Goal: Task Accomplishment & Management: Complete application form

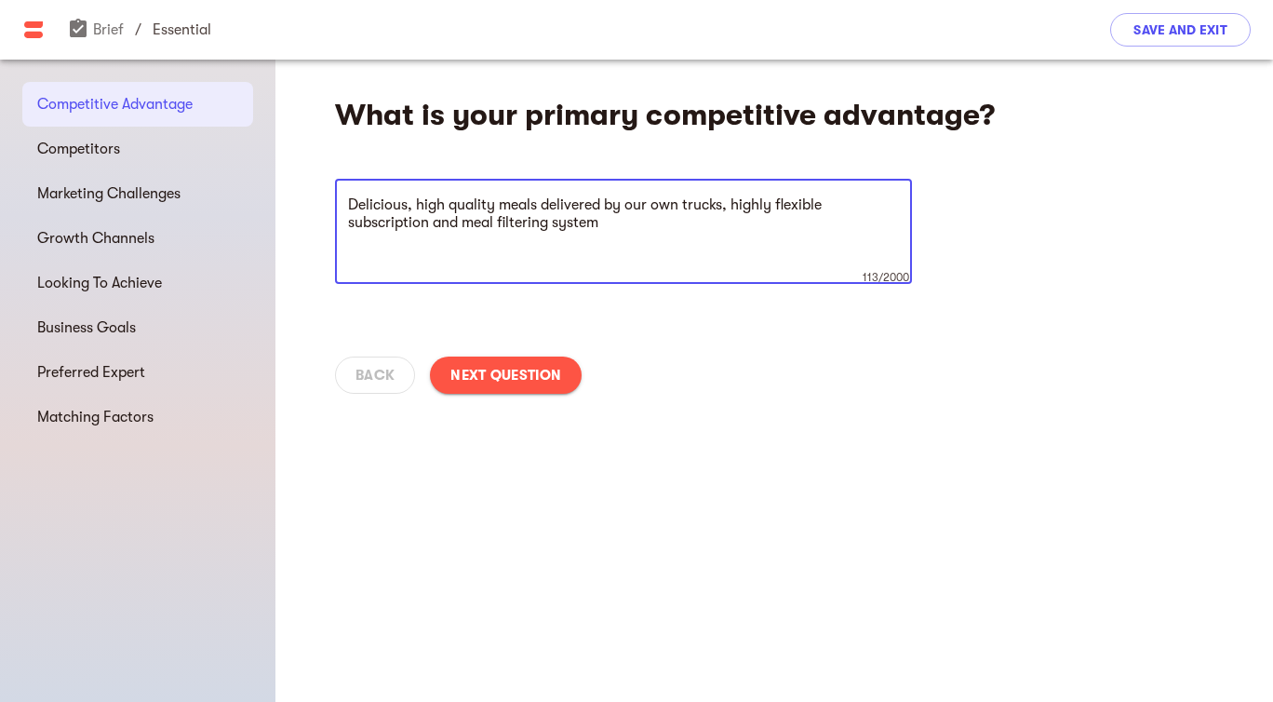
type textarea "Delicious, high quality meals delivered by our own trucks, highly flexible subs…"
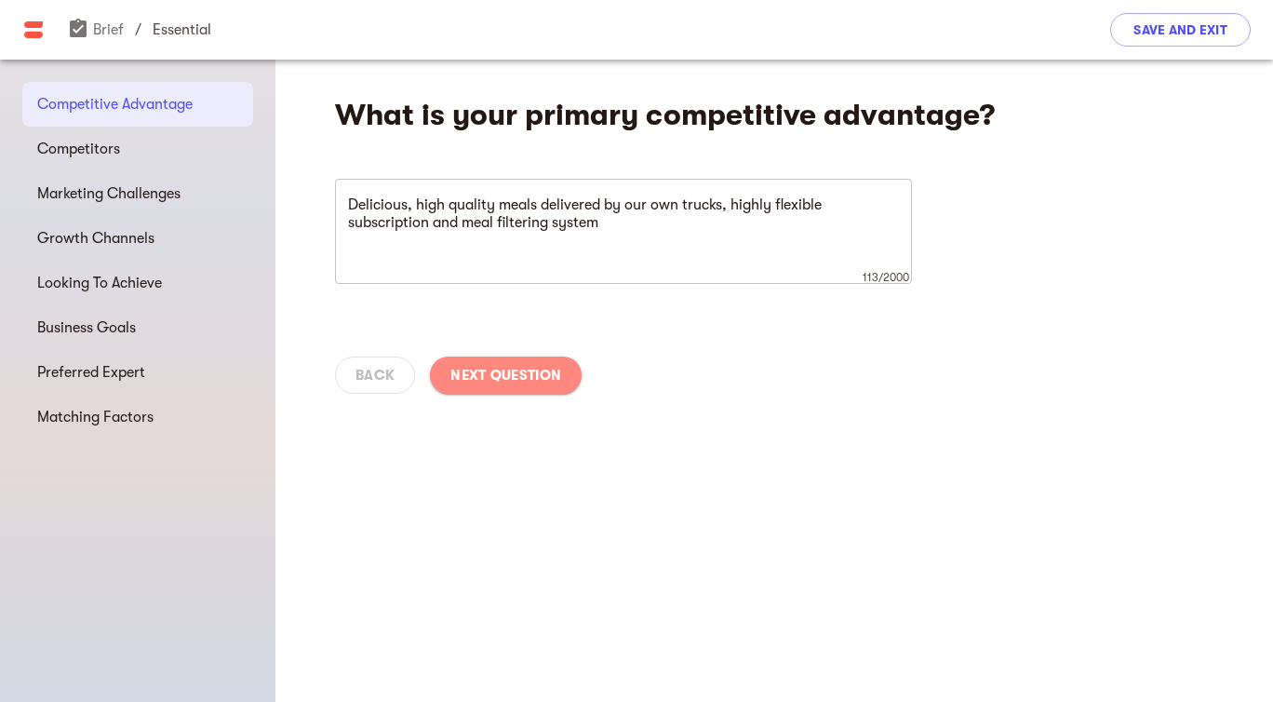
click at [517, 366] on span "Next Question" at bounding box center [505, 375] width 111 height 22
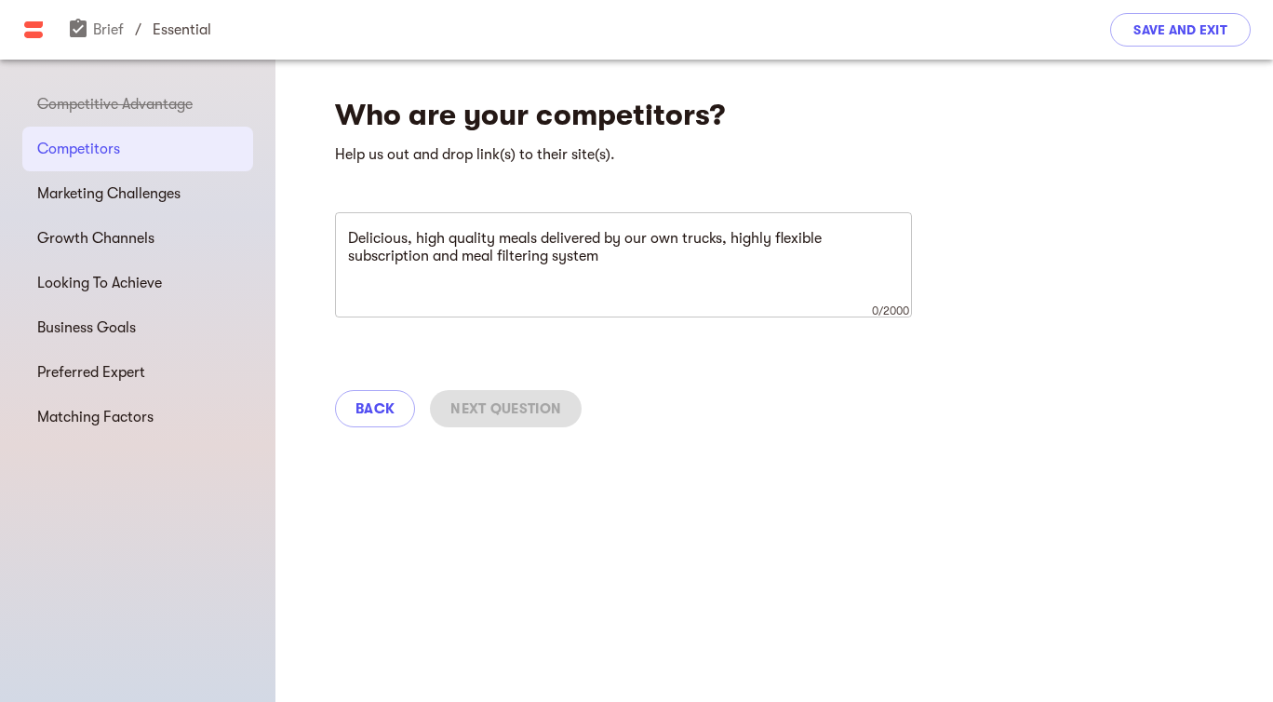
click at [496, 278] on textarea "Delicious, high quality meals delivered by our own trucks, highly flexible subs…" at bounding box center [623, 265] width 551 height 71
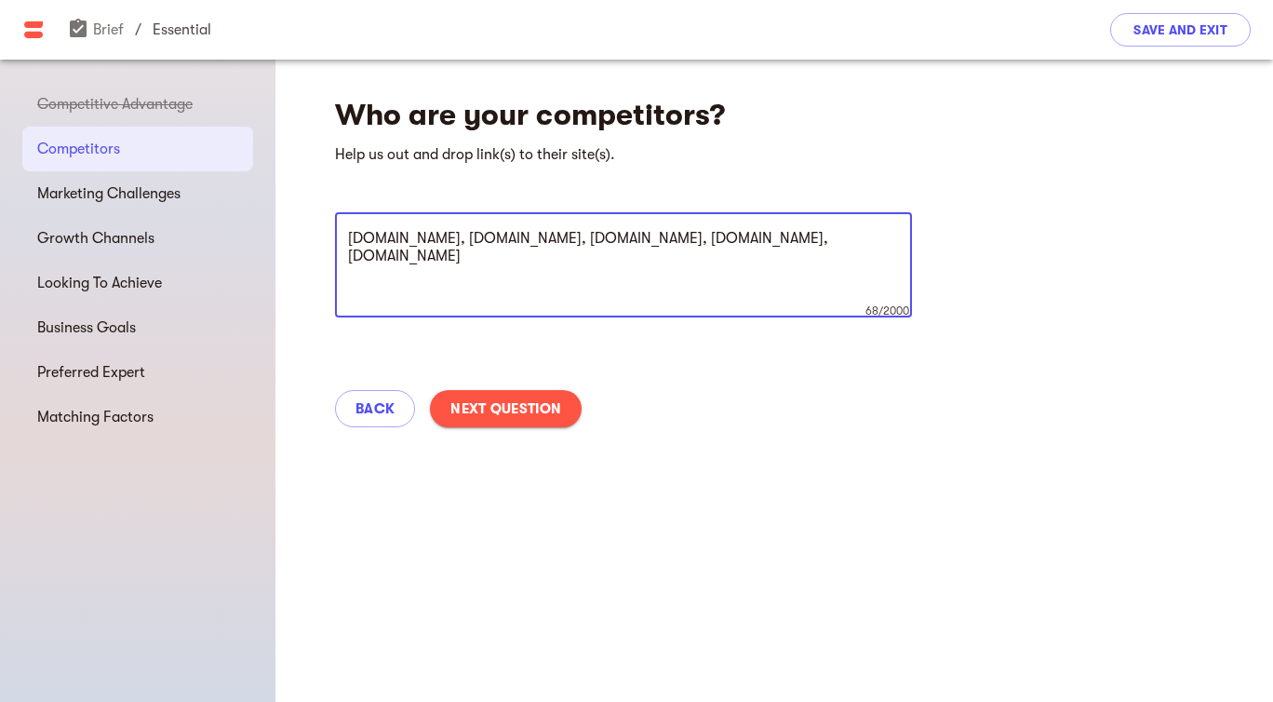
type textarea "[DOMAIN_NAME], [DOMAIN_NAME], [DOMAIN_NAME], [DOMAIN_NAME], [DOMAIN_NAME]"
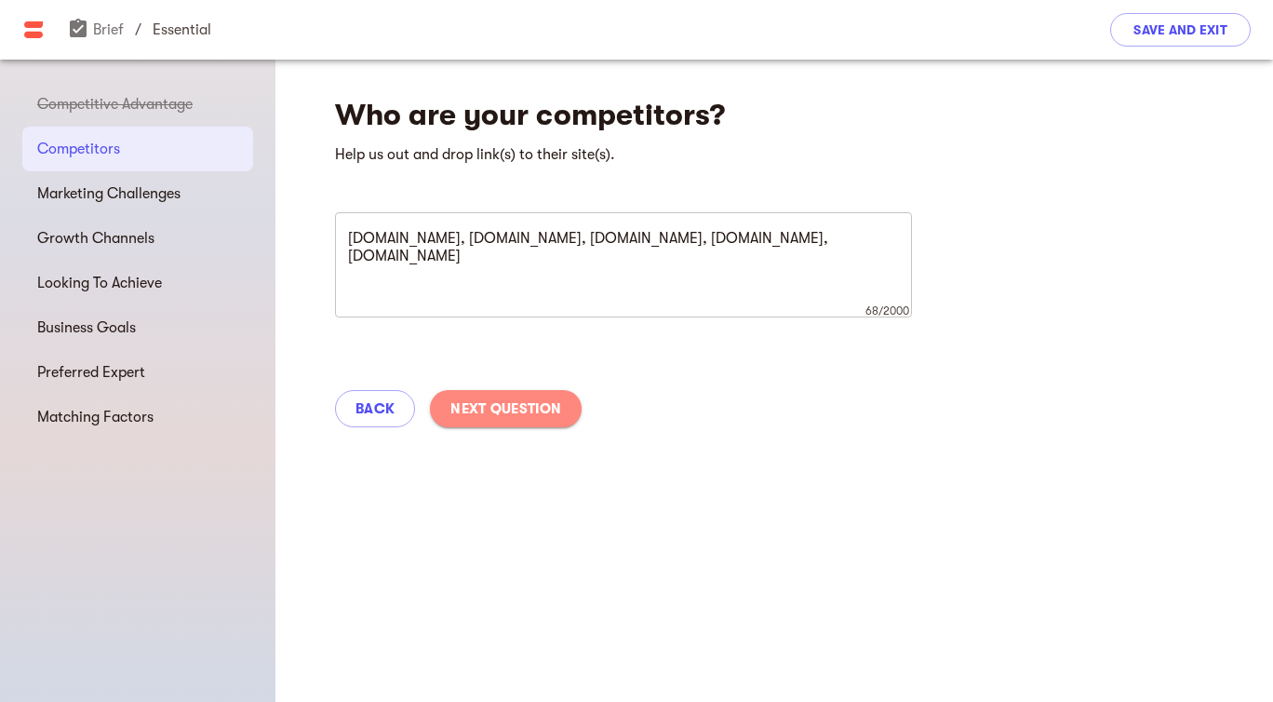
click at [491, 415] on span "Next Question" at bounding box center [505, 408] width 111 height 22
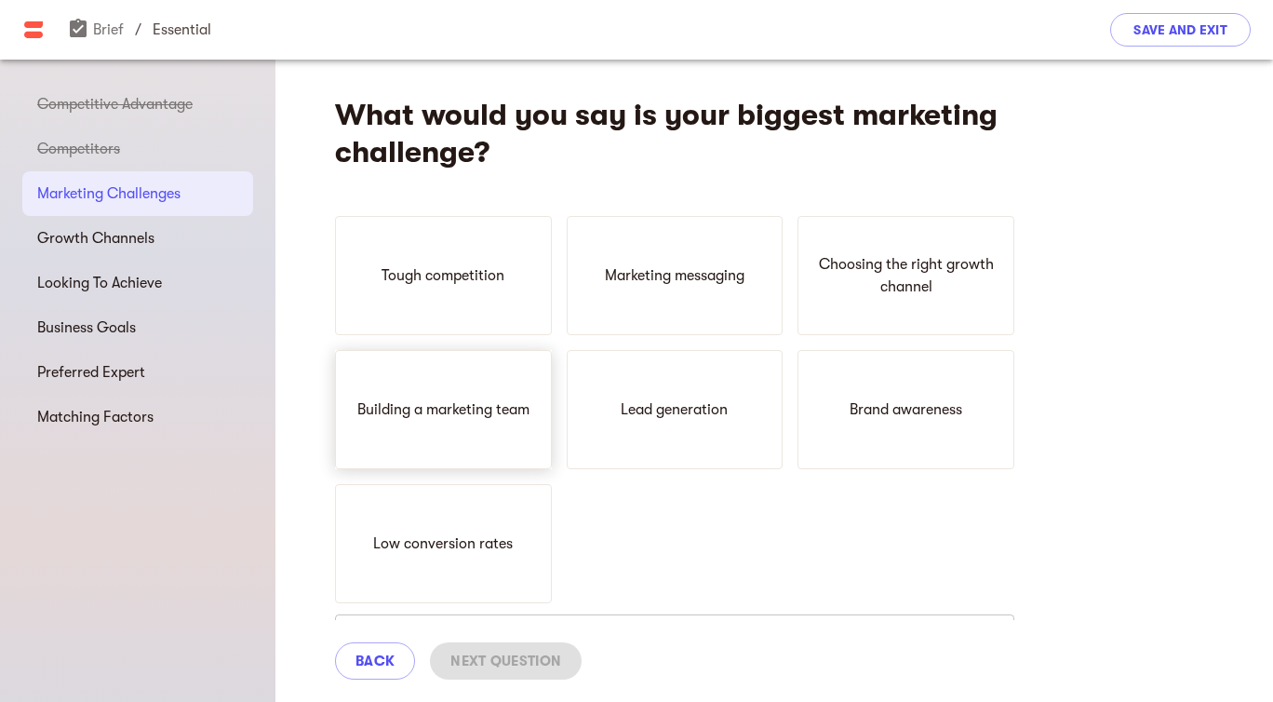
scroll to position [23, 0]
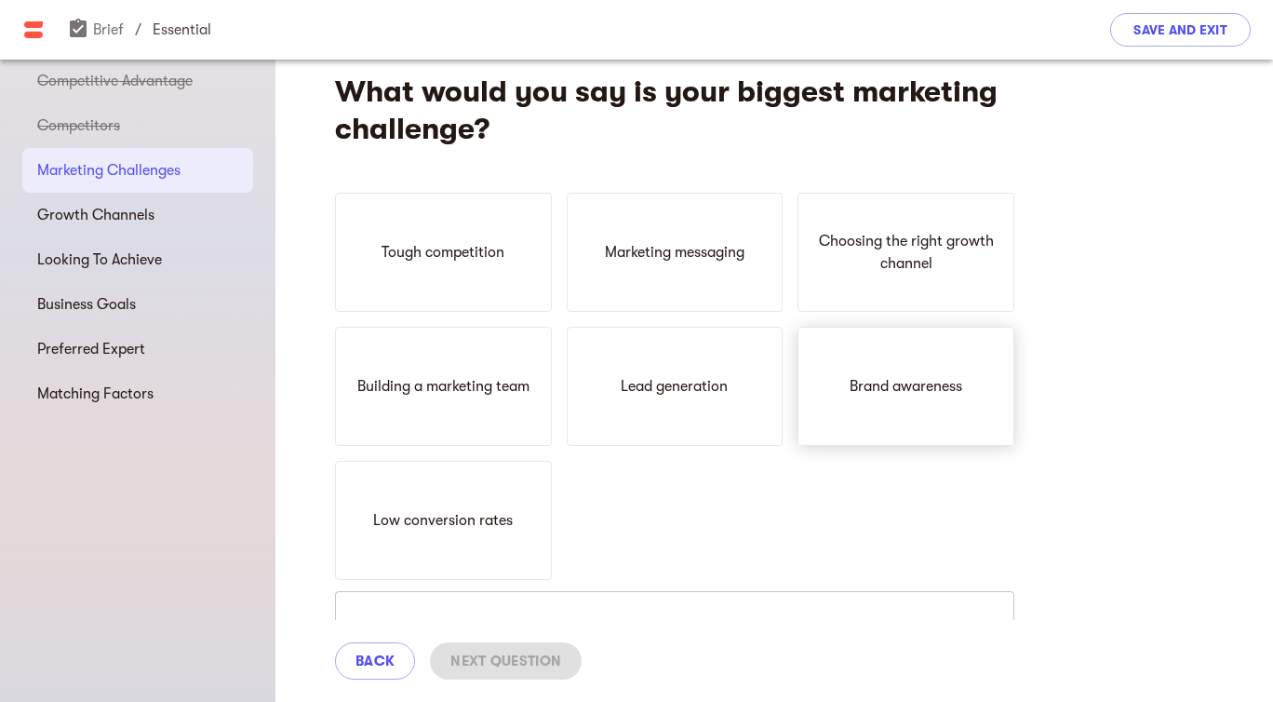
click at [868, 391] on p "Brand awareness" at bounding box center [906, 386] width 113 height 22
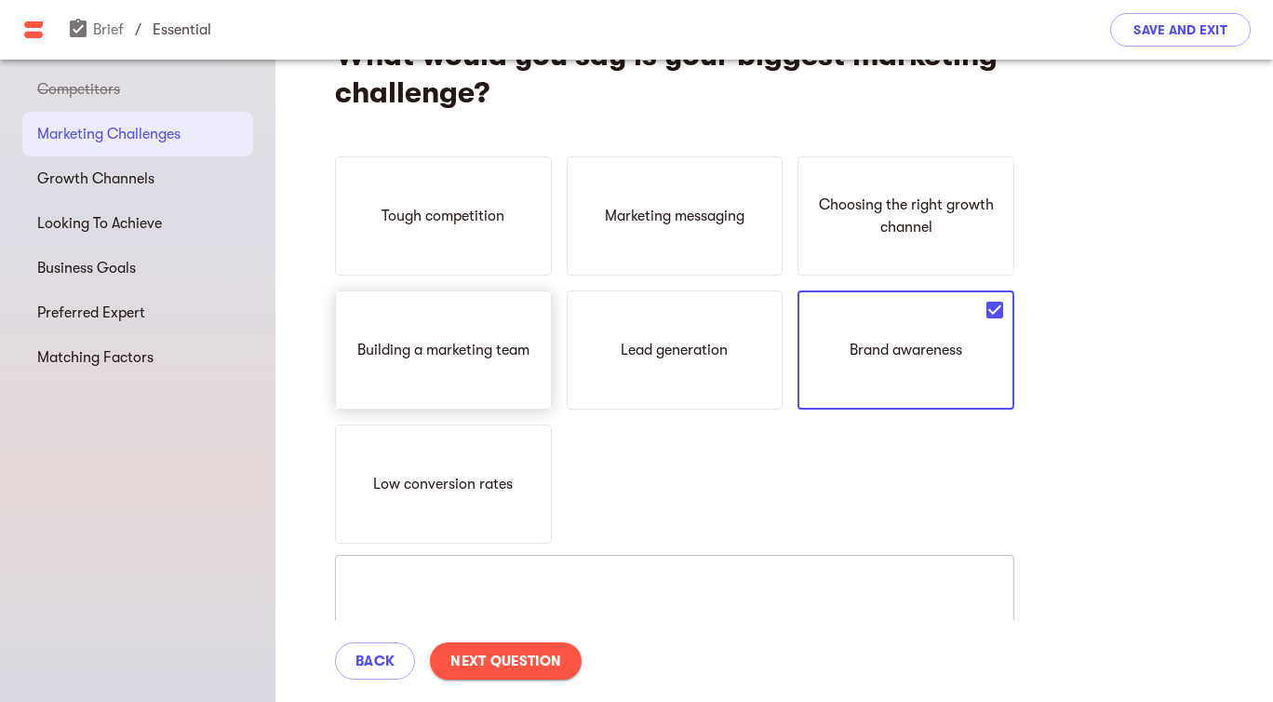
scroll to position [96, 0]
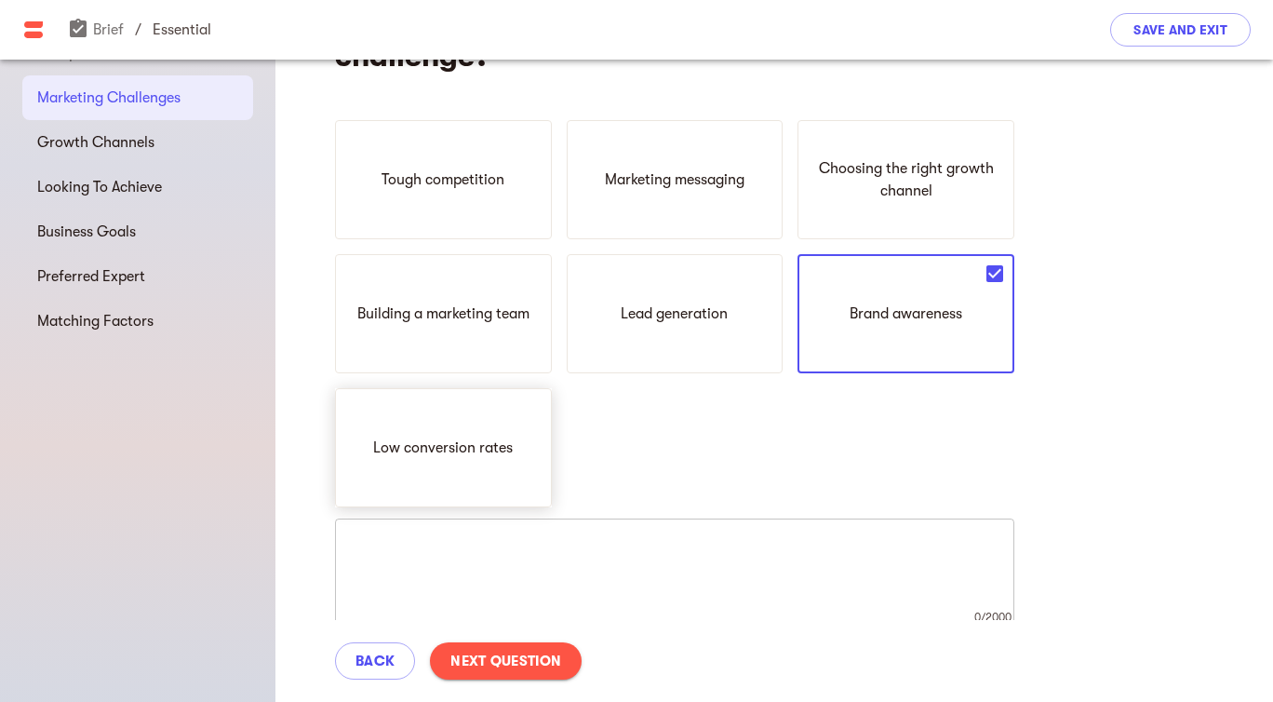
click at [391, 445] on p "Low conversion rates" at bounding box center [443, 447] width 140 height 22
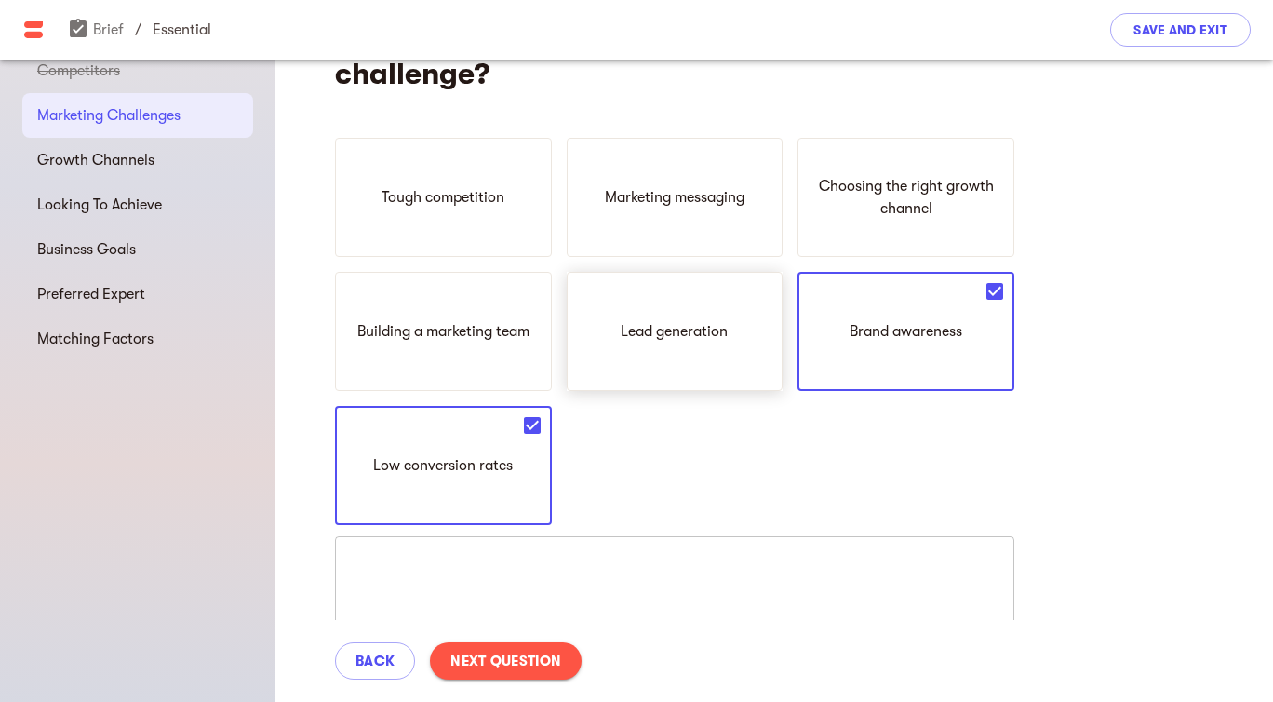
scroll to position [54, 0]
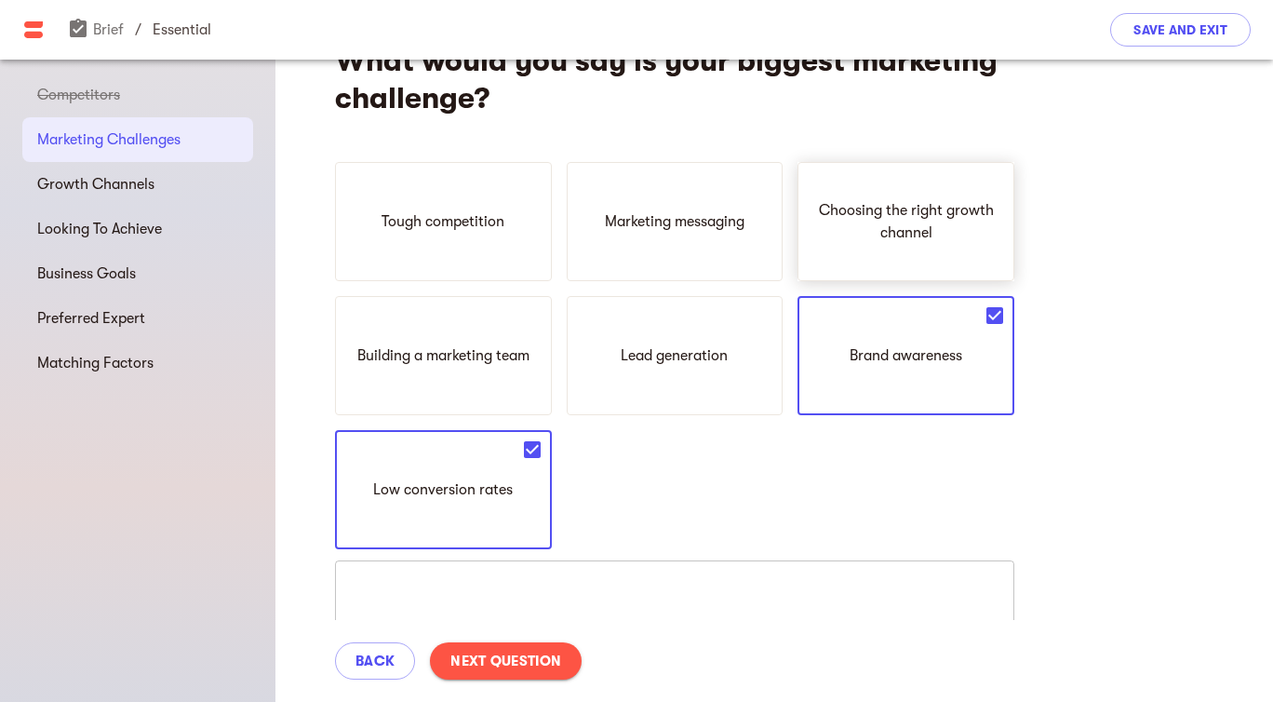
drag, startPoint x: 882, startPoint y: 253, endPoint x: 860, endPoint y: 274, distance: 30.3
click at [882, 253] on div "Choosing the right growth channel" at bounding box center [906, 221] width 217 height 119
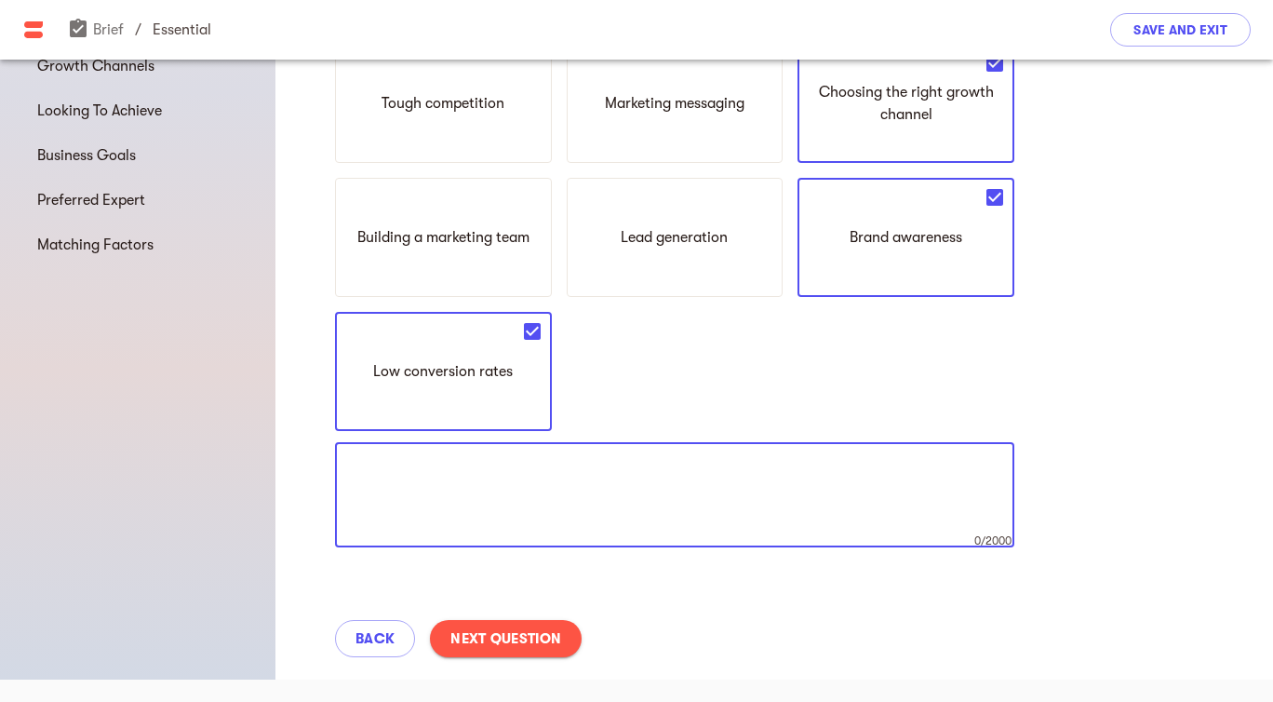
click at [492, 476] on textarea at bounding box center [674, 495] width 653 height 71
type textarea "We are also struggling to win on keywords vs. competition in the last months"
click at [508, 644] on span "Next Question" at bounding box center [505, 638] width 111 height 22
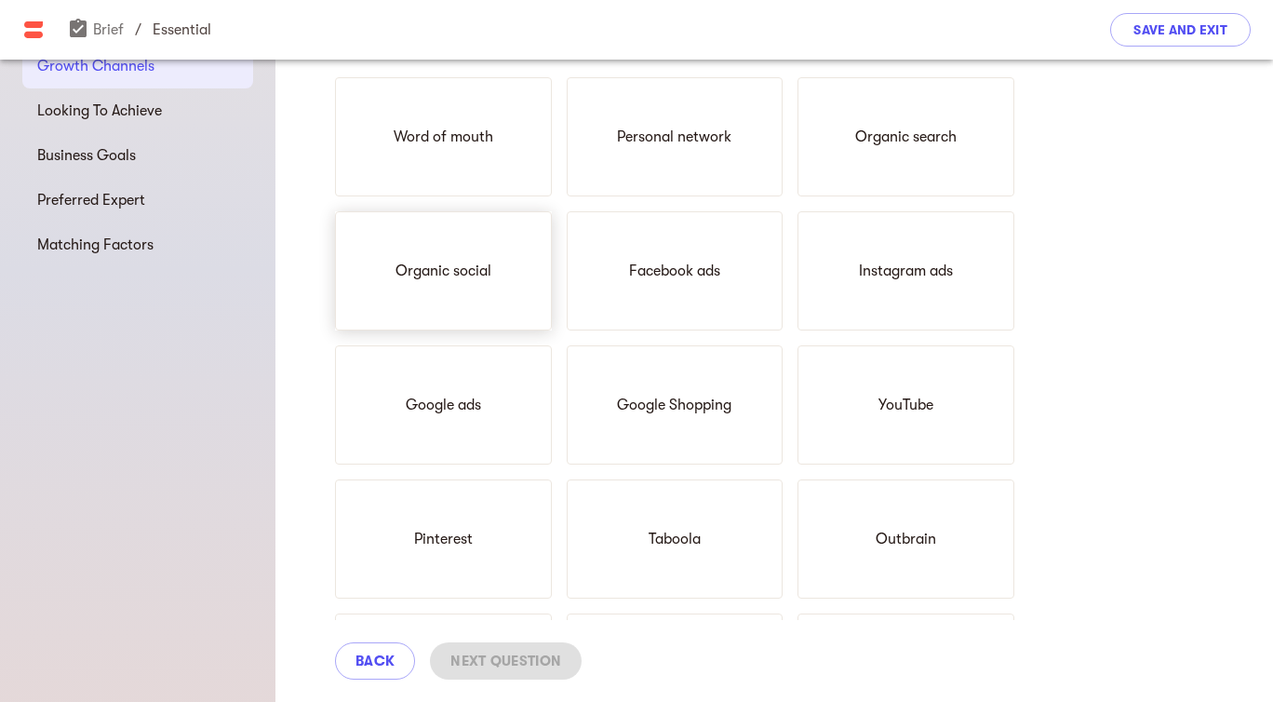
scroll to position [0, 0]
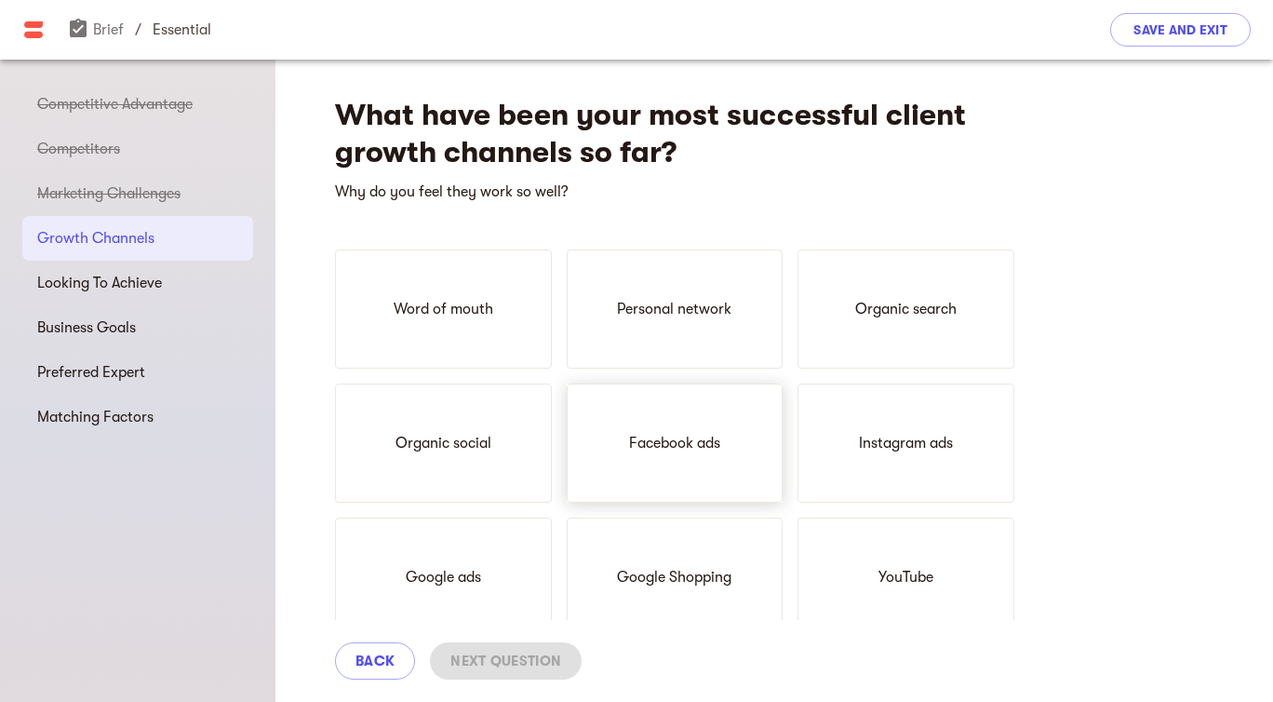
click at [664, 457] on div "Facebook ads" at bounding box center [675, 442] width 217 height 119
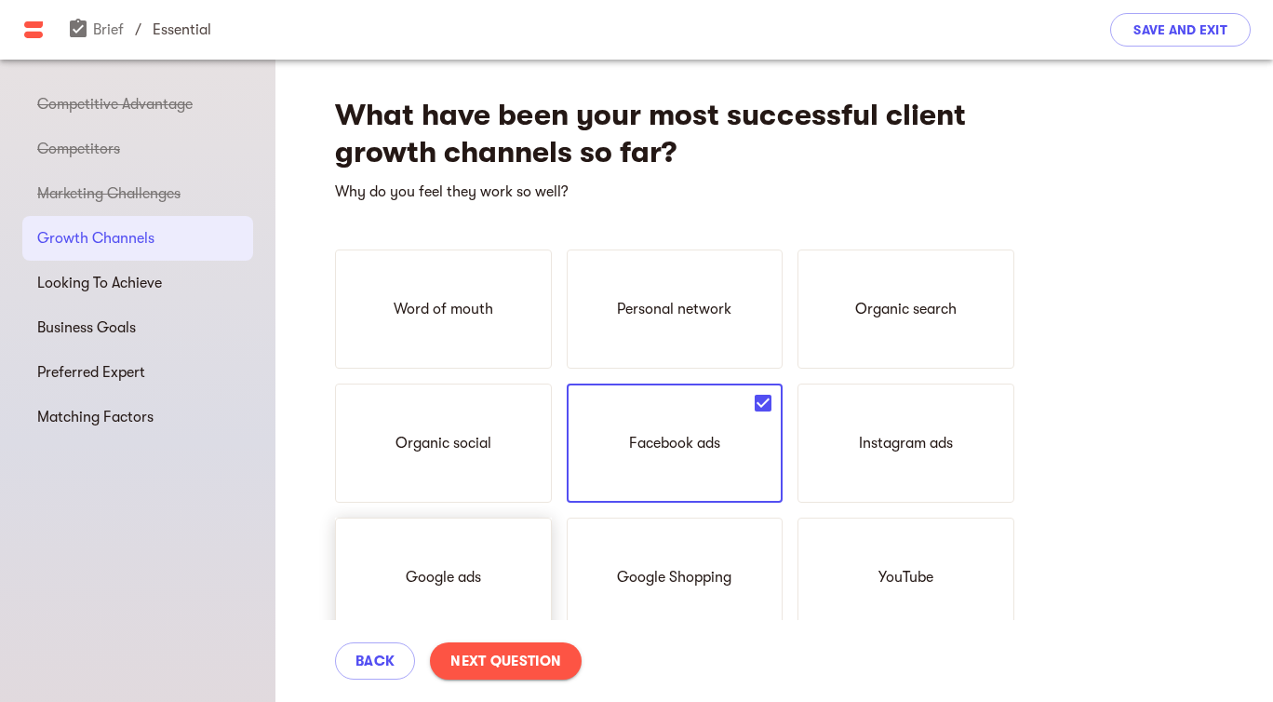
click at [401, 585] on div "Google ads" at bounding box center [443, 576] width 217 height 119
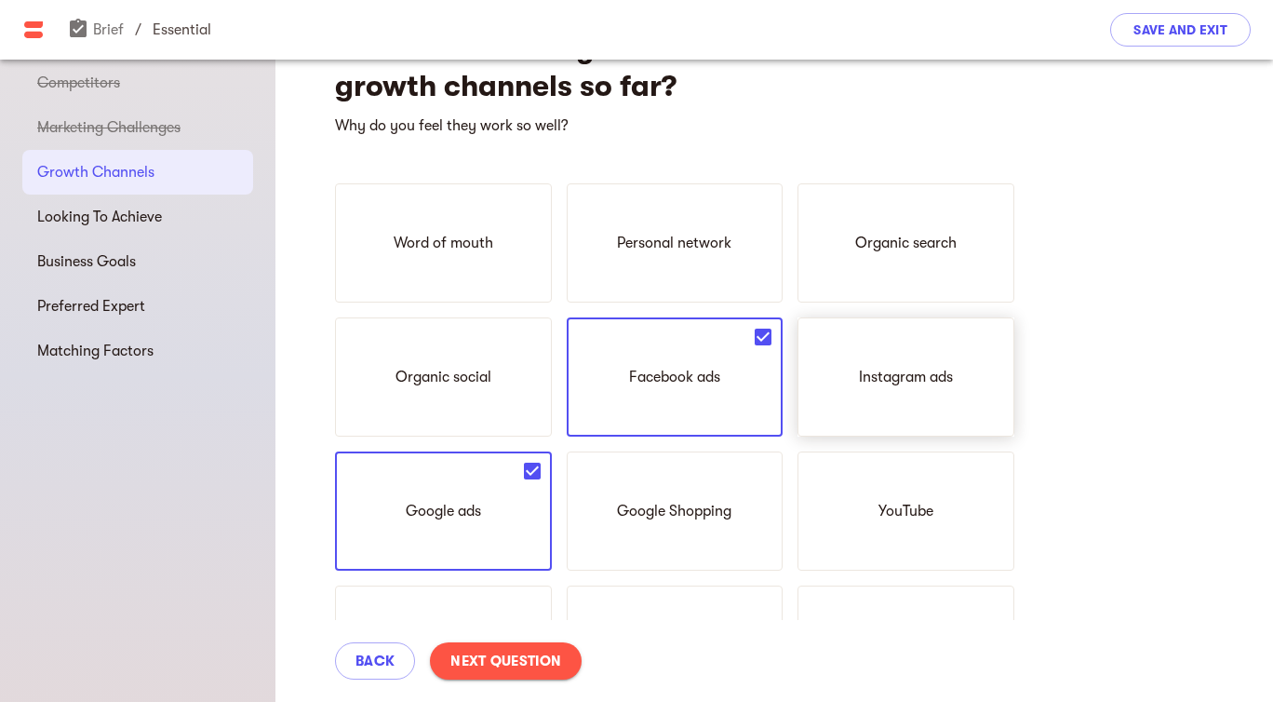
click at [892, 382] on p "Instagram ads" at bounding box center [906, 377] width 94 height 22
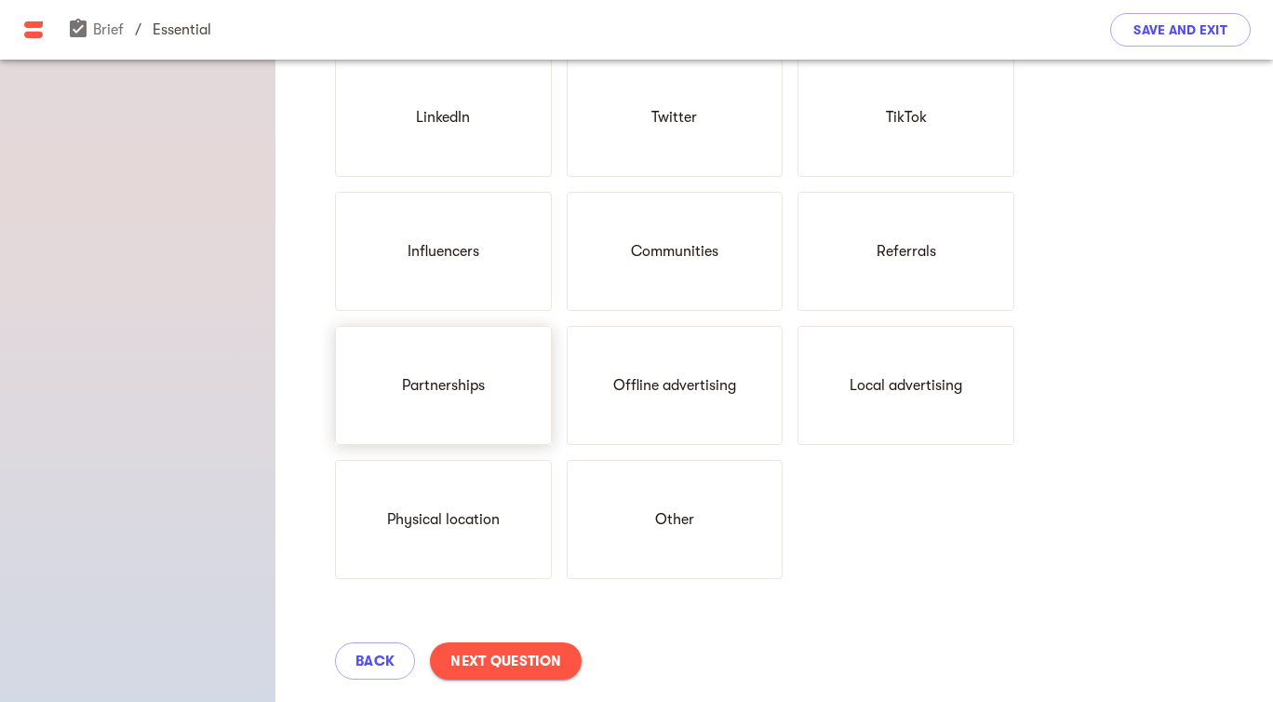
scroll to position [759, 0]
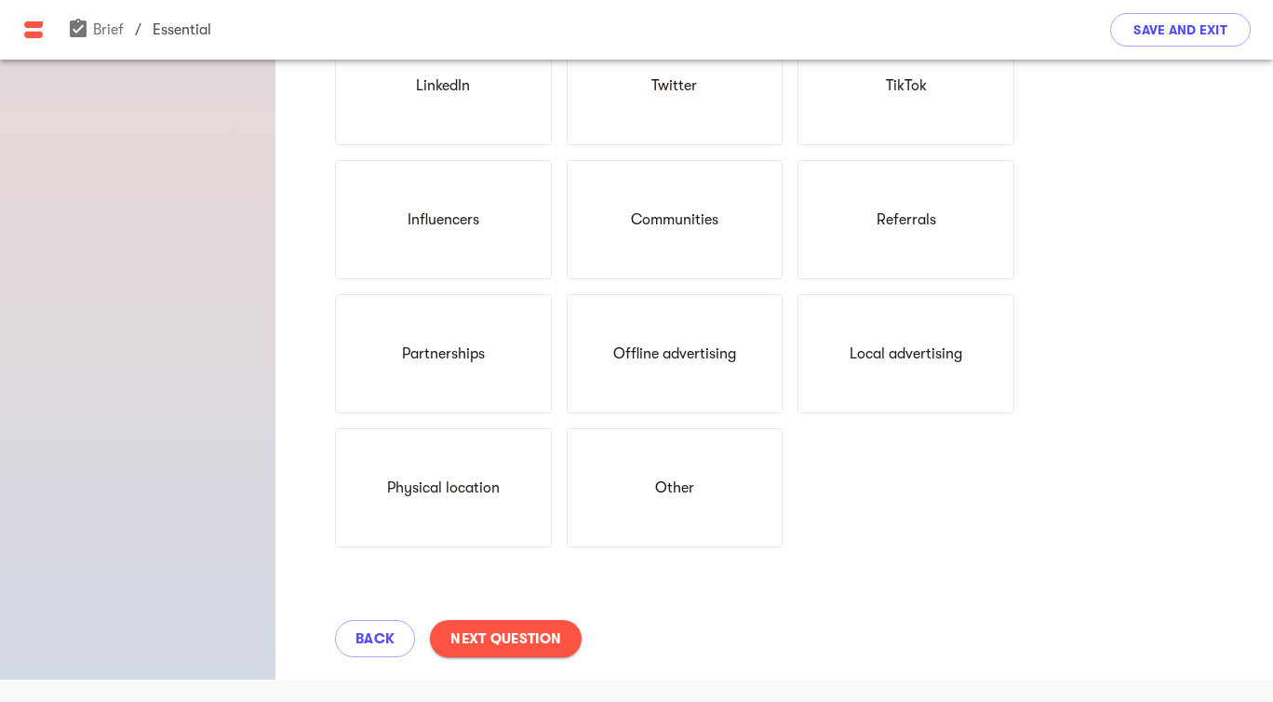
click at [521, 636] on span "Next Question" at bounding box center [505, 638] width 111 height 22
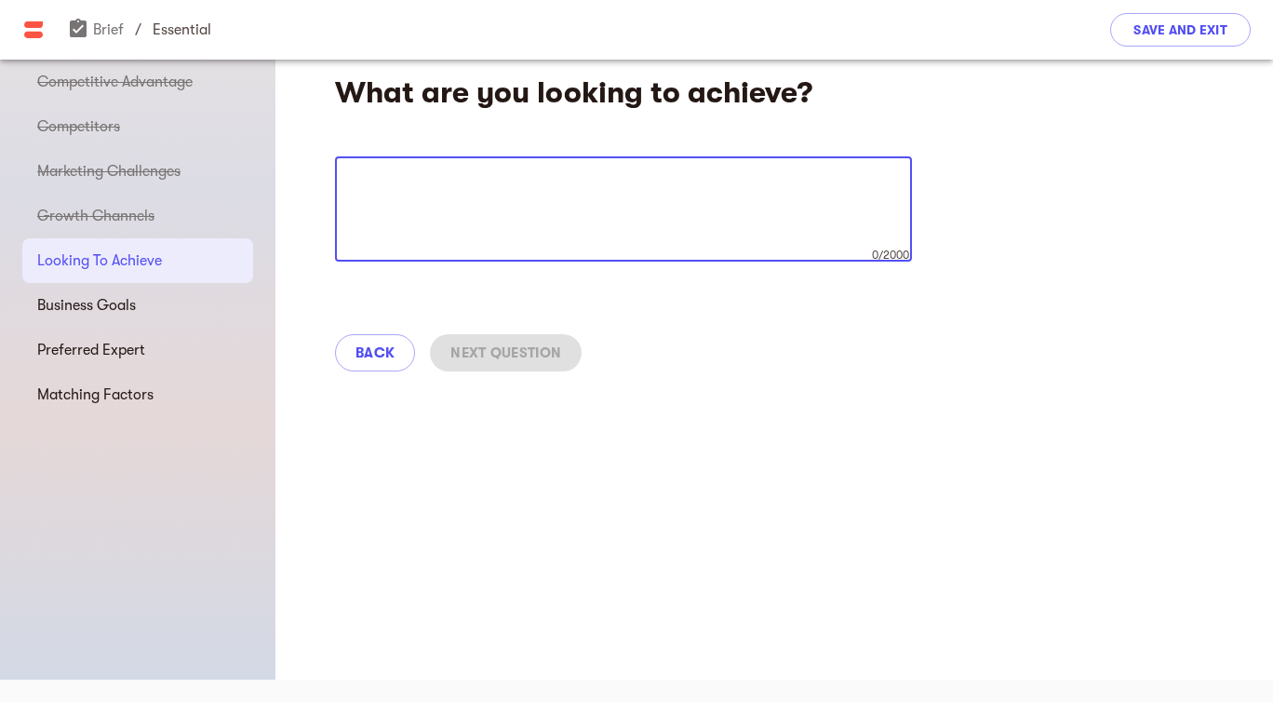
scroll to position [0, 0]
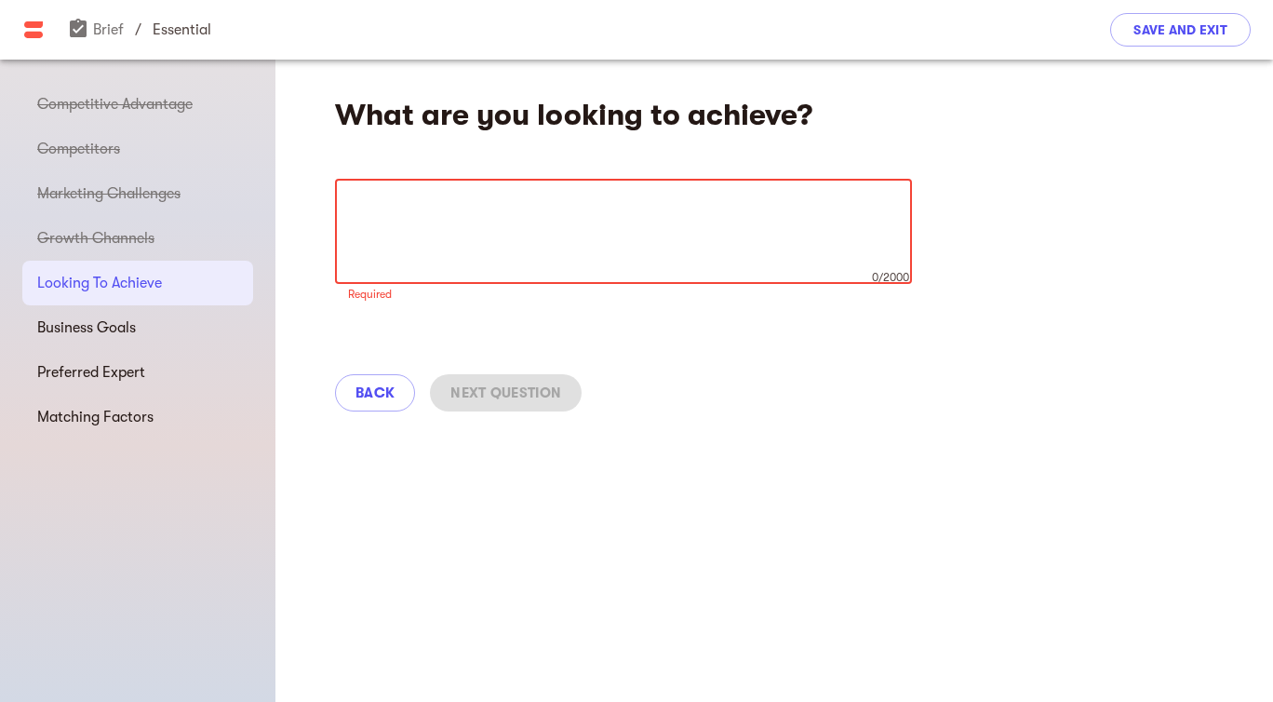
paste textarea "efficient acquisition and recover SEO visibility after in-house changes."
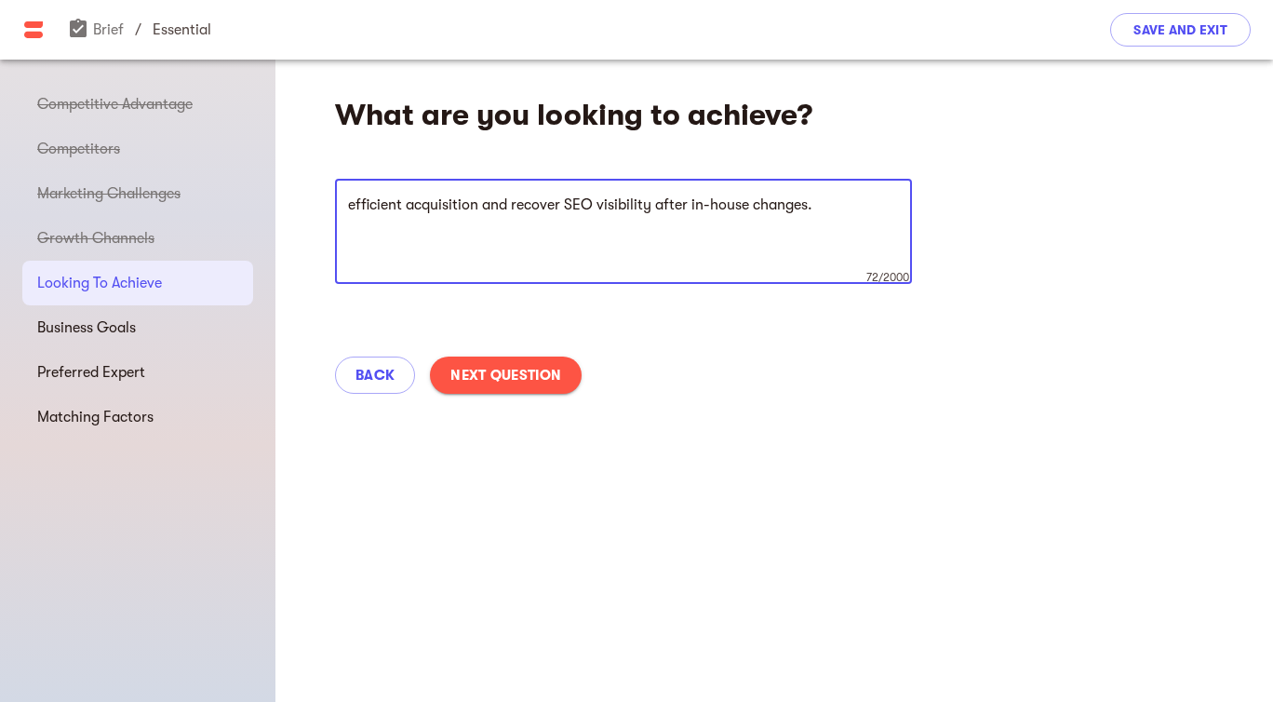
drag, startPoint x: 355, startPoint y: 199, endPoint x: 499, endPoint y: 211, distance: 144.7
click at [355, 199] on textarea "efficient acquisition and recover SEO visibility after in-house changes." at bounding box center [623, 231] width 551 height 71
click at [828, 208] on textarea "Efficient acquisition and recover SEO visibility after in-house changes." at bounding box center [623, 231] width 551 height 71
click at [484, 206] on textarea "Efficient acquisition and recover SEO visibility after in-house changes. We wou…" at bounding box center [623, 231] width 551 height 71
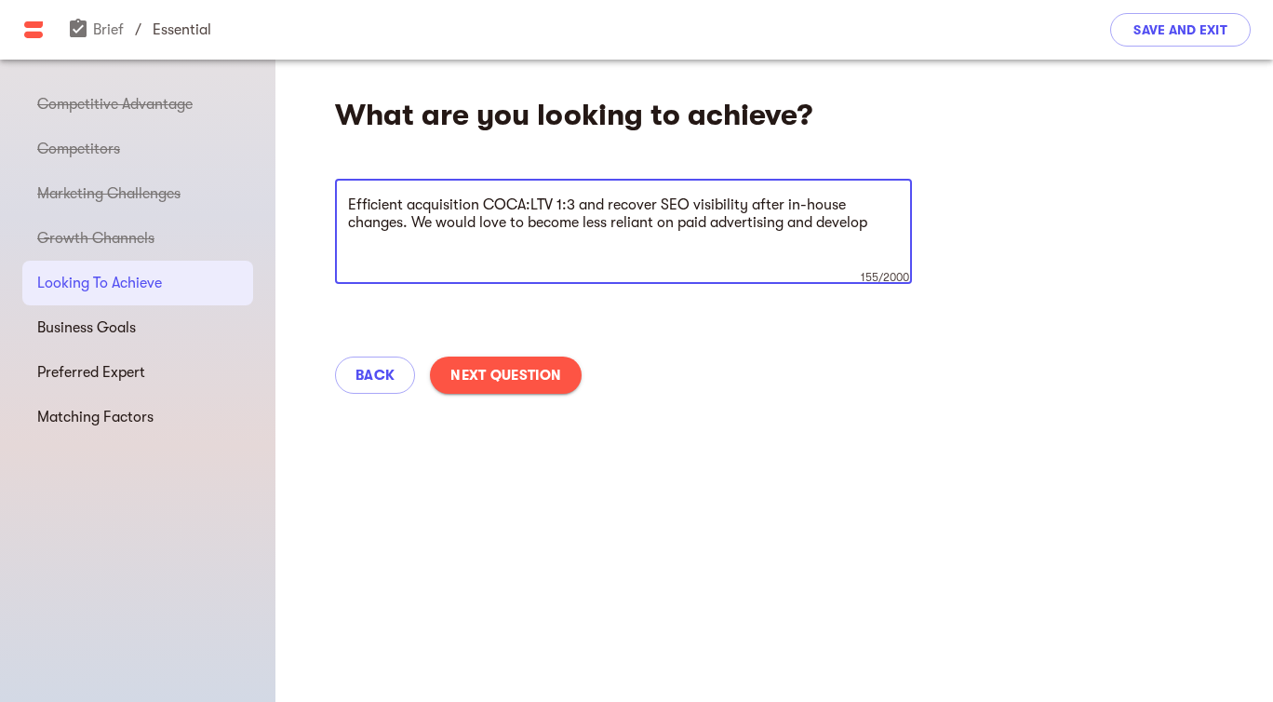
click at [348, 203] on textarea "Efficient acquisition COCA:LTV 1:3 and recover SEO visibility after in-house ch…" at bounding box center [623, 231] width 551 height 71
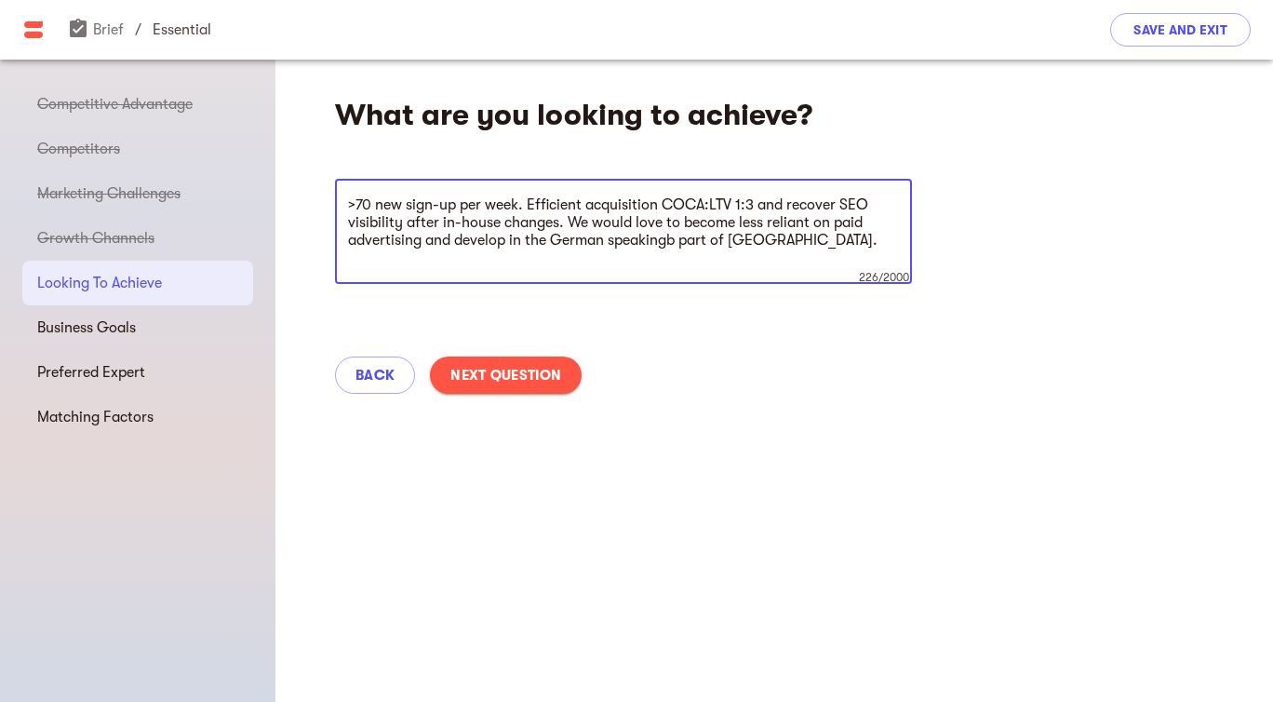
click at [677, 241] on textarea ">70 new sign-up per week. Efficient acquisition COCA:LTV 1:3 and recover SEO vi…" at bounding box center [623, 231] width 551 height 71
click at [349, 202] on textarea ">70 new sign-up per week. Efficient acquisition COCA:LTV 1:3 and recover SEO vi…" at bounding box center [623, 231] width 551 height 71
paste textarea "Rebuild a reliable, multilingual growth engine that acquires profitable new sub…"
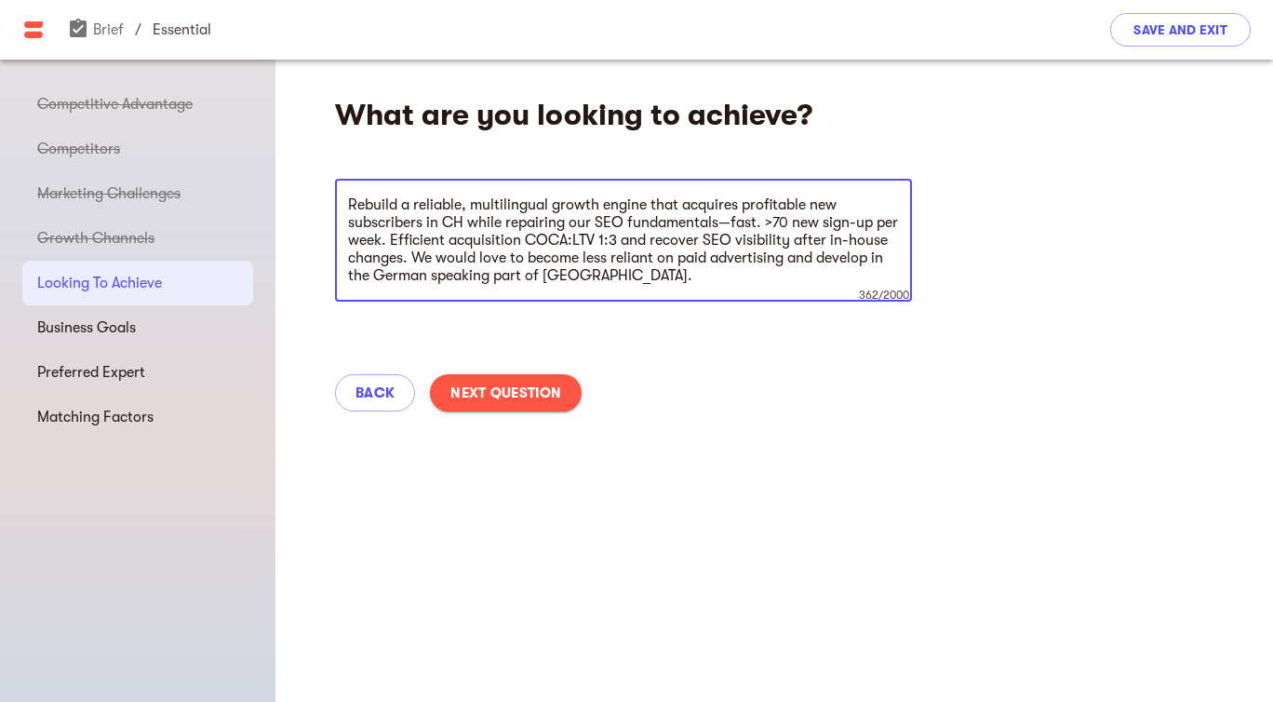
click at [781, 221] on textarea "Rebuild a reliable, multilingual growth engine that acquires profitable new sub…" at bounding box center [623, 240] width 551 height 88
type textarea "Rebuild a reliable, multilingual growth engine that acquires profitable new sub…"
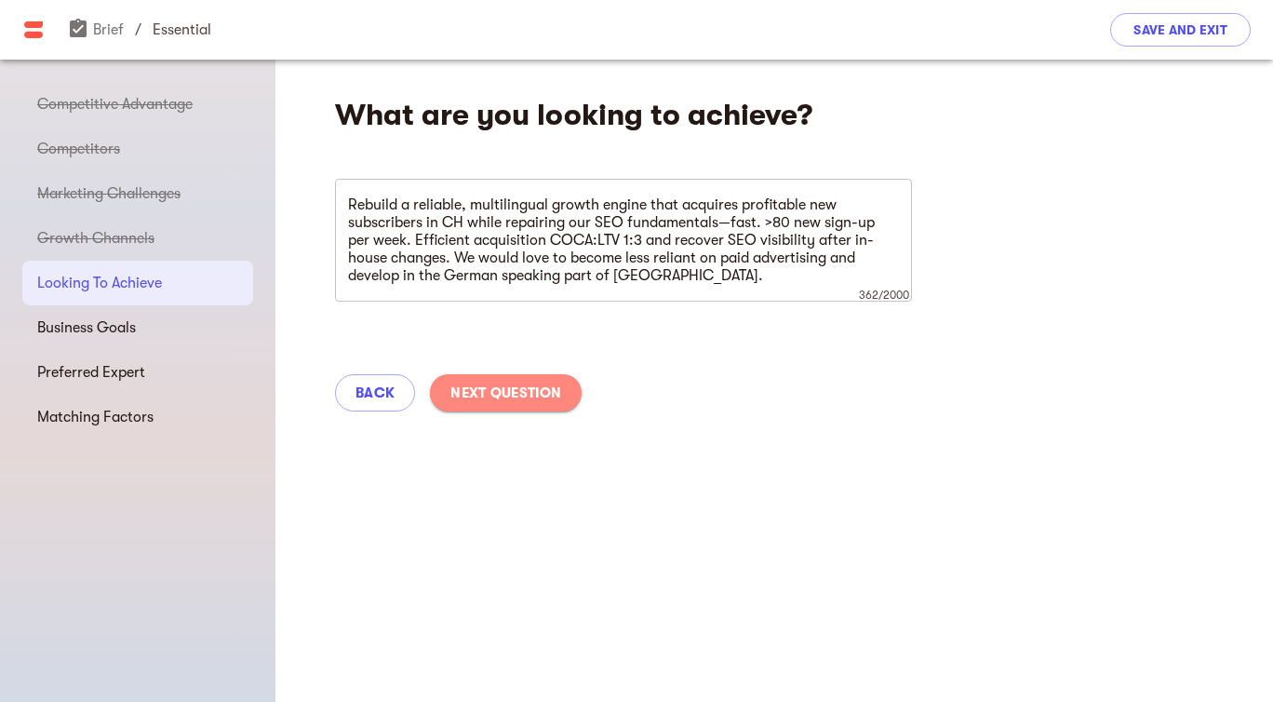
click at [501, 397] on span "Next Question" at bounding box center [505, 393] width 111 height 22
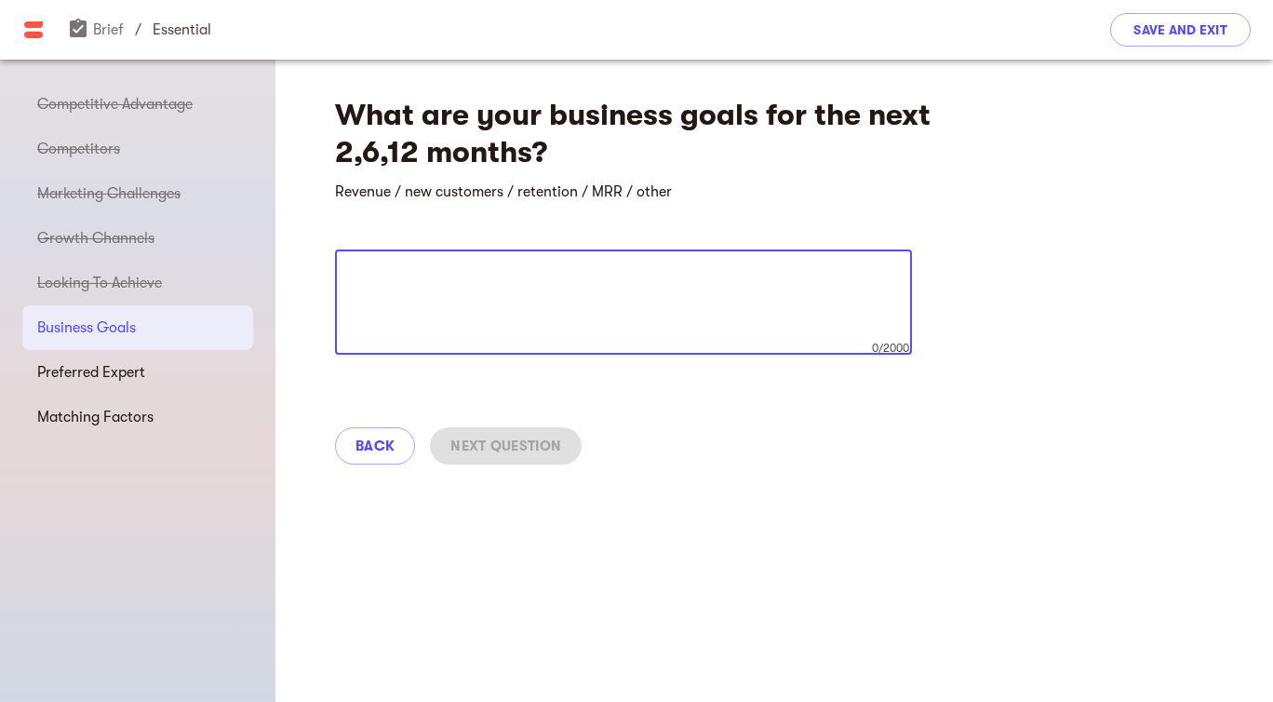
click at [413, 284] on textarea at bounding box center [623, 302] width 551 height 71
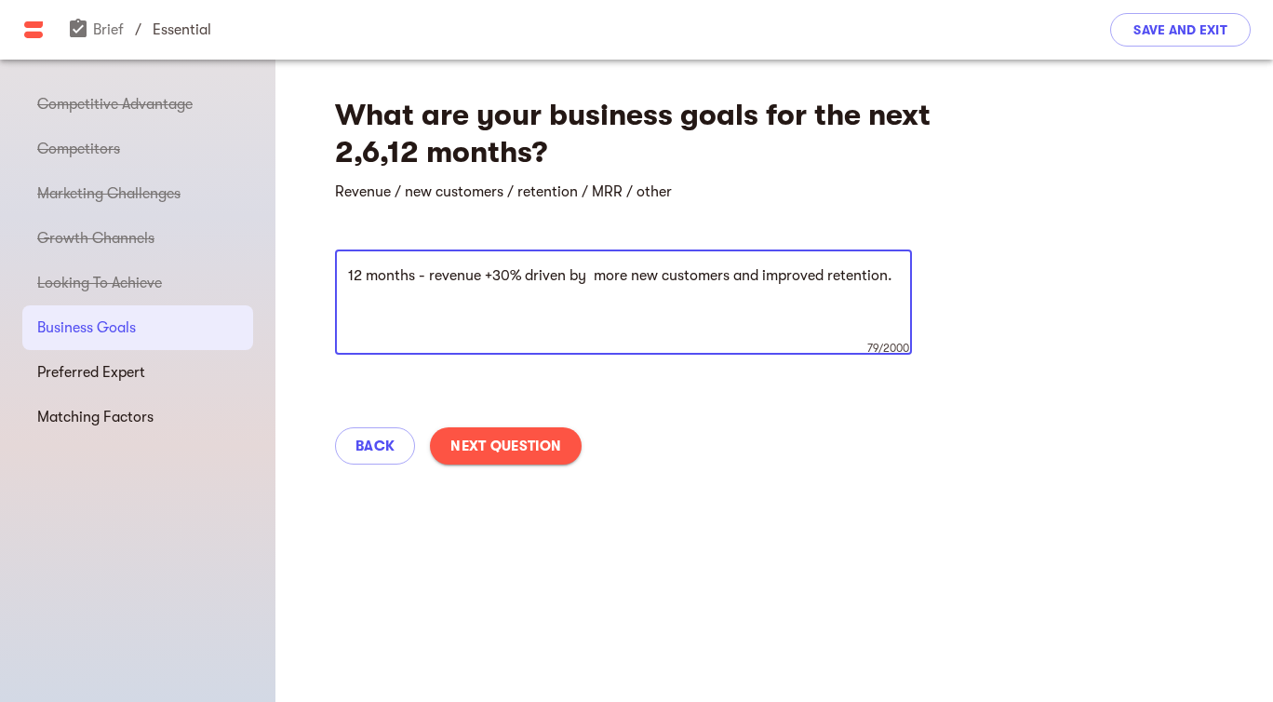
type textarea "12 months - revenue +30% driven by more new customers and improved retention."
click at [519, 435] on span "Next Question" at bounding box center [505, 446] width 111 height 22
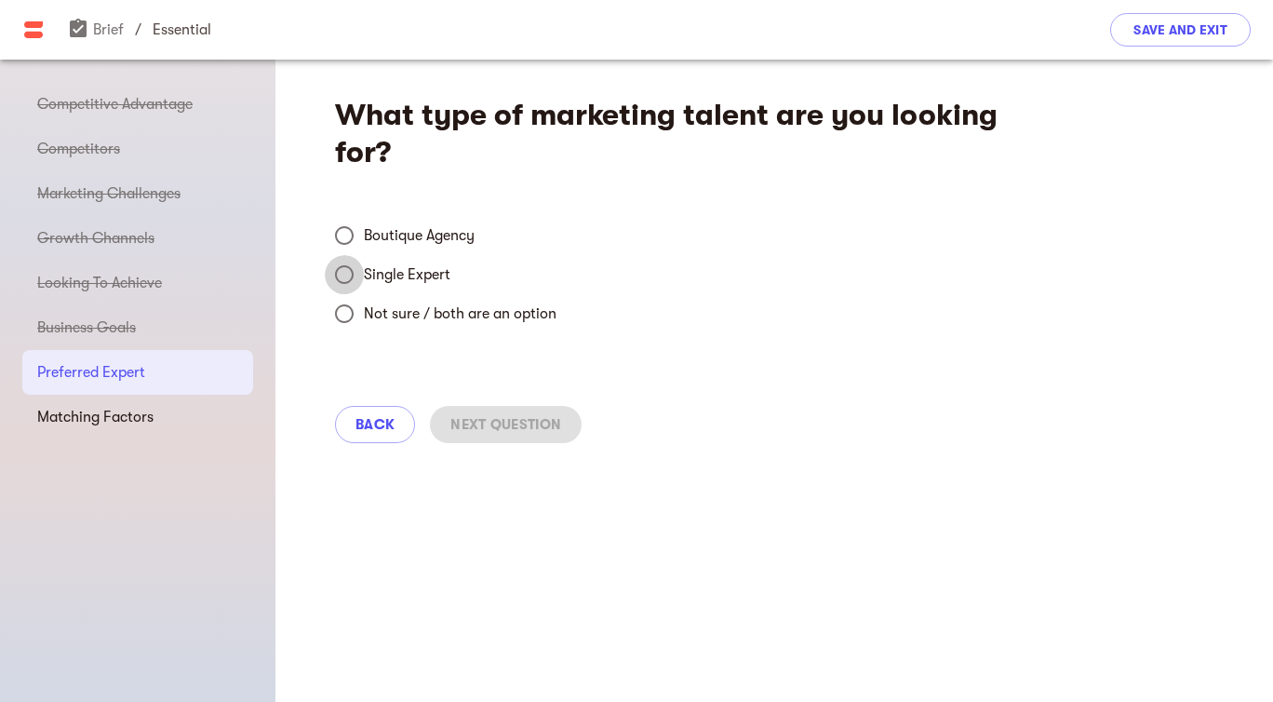
click at [353, 272] on input "Single Expert" at bounding box center [344, 274] width 39 height 39
radio input "true"
click at [508, 420] on span "Next Question" at bounding box center [505, 424] width 111 height 22
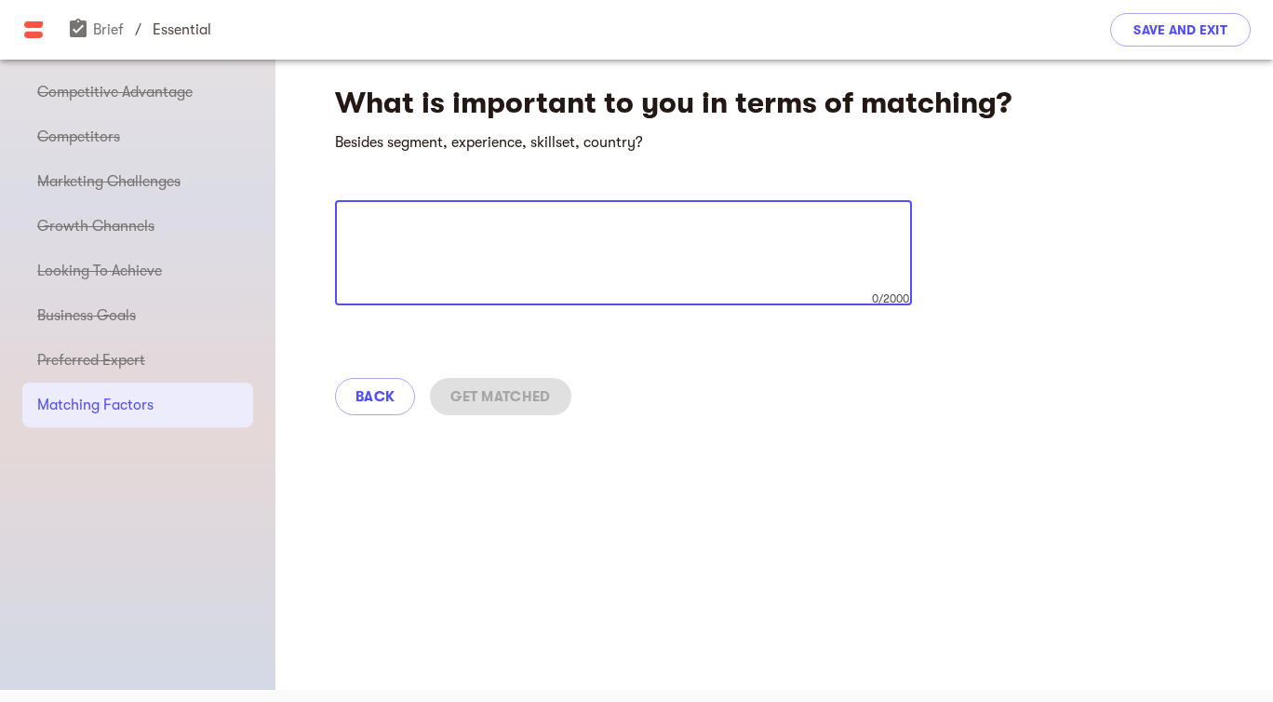
scroll to position [1, 0]
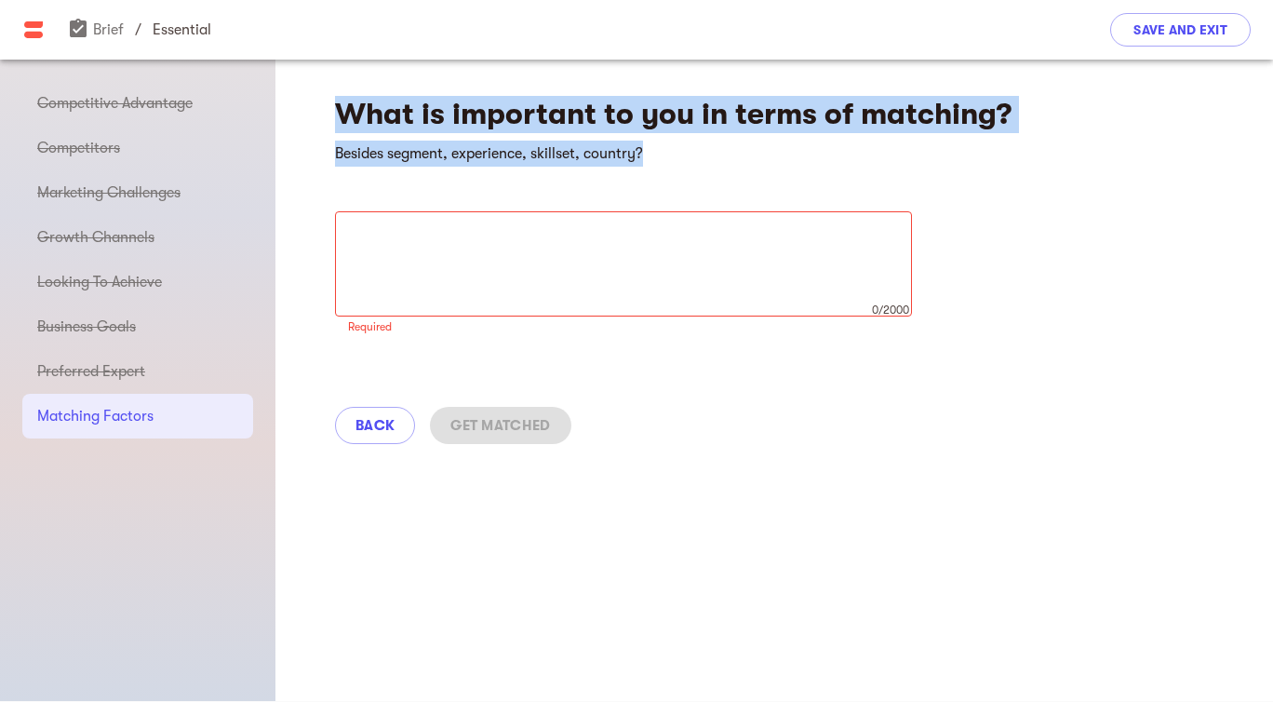
drag, startPoint x: 671, startPoint y: 158, endPoint x: 300, endPoint y: 107, distance: 374.8
click at [300, 107] on div "What is important to you in terms of matching? Besides segment, experience, ski…" at bounding box center [774, 263] width 998 height 409
copy div "What is important to you in terms of matching? Besides segment, experience, ski…"
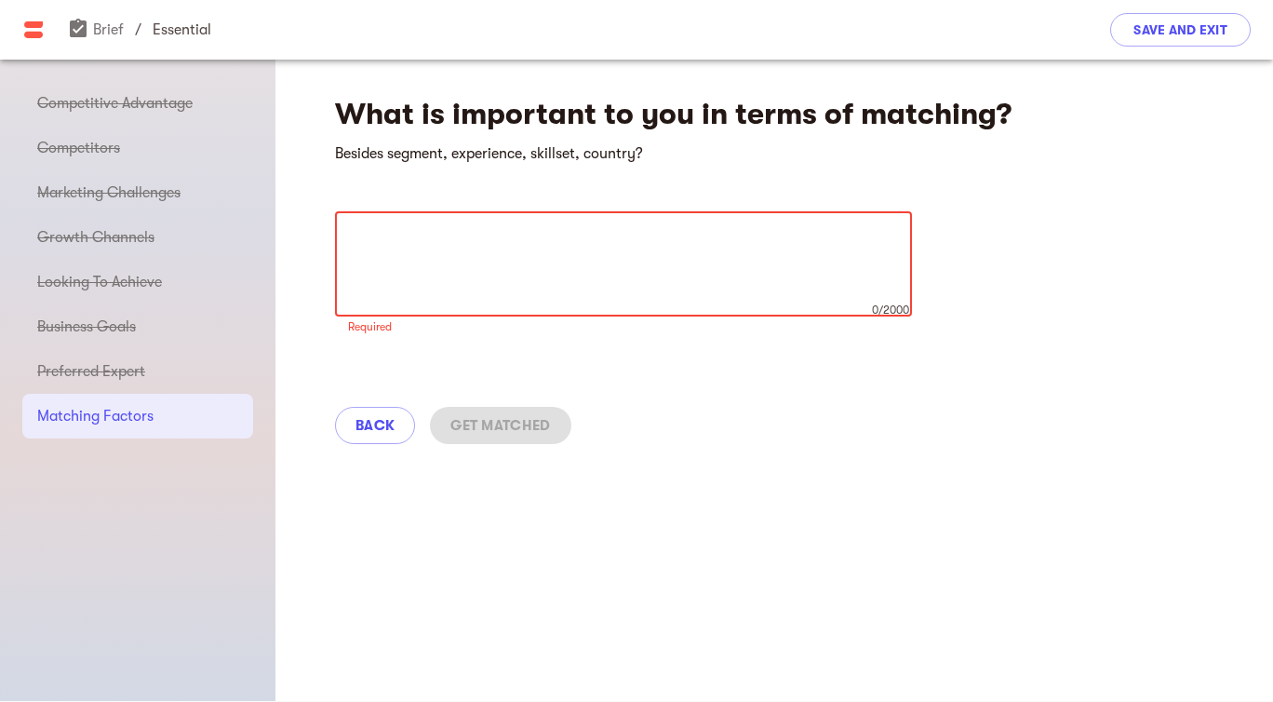
click at [398, 233] on textarea at bounding box center [623, 264] width 551 height 71
paste textarea "Loremip dolorsita (con adipis elitsed) Do eius tempo in UTLaborEetdo, MAG, aliq…"
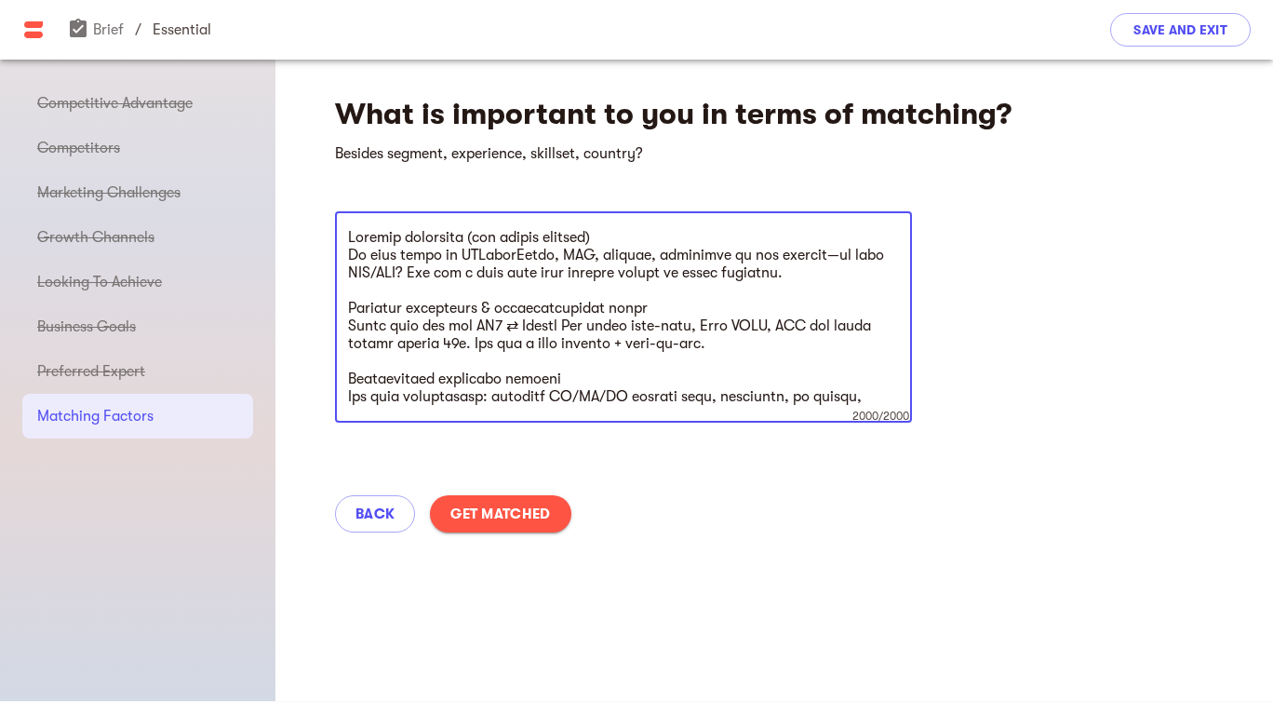
scroll to position [0, 0]
drag, startPoint x: 409, startPoint y: 257, endPoint x: 356, endPoint y: 257, distance: 52.1
click at [356, 257] on textarea at bounding box center [623, 318] width 551 height 177
drag, startPoint x: 466, startPoint y: 275, endPoint x: 784, endPoint y: 260, distance: 317.7
click at [784, 260] on textarea at bounding box center [623, 318] width 551 height 177
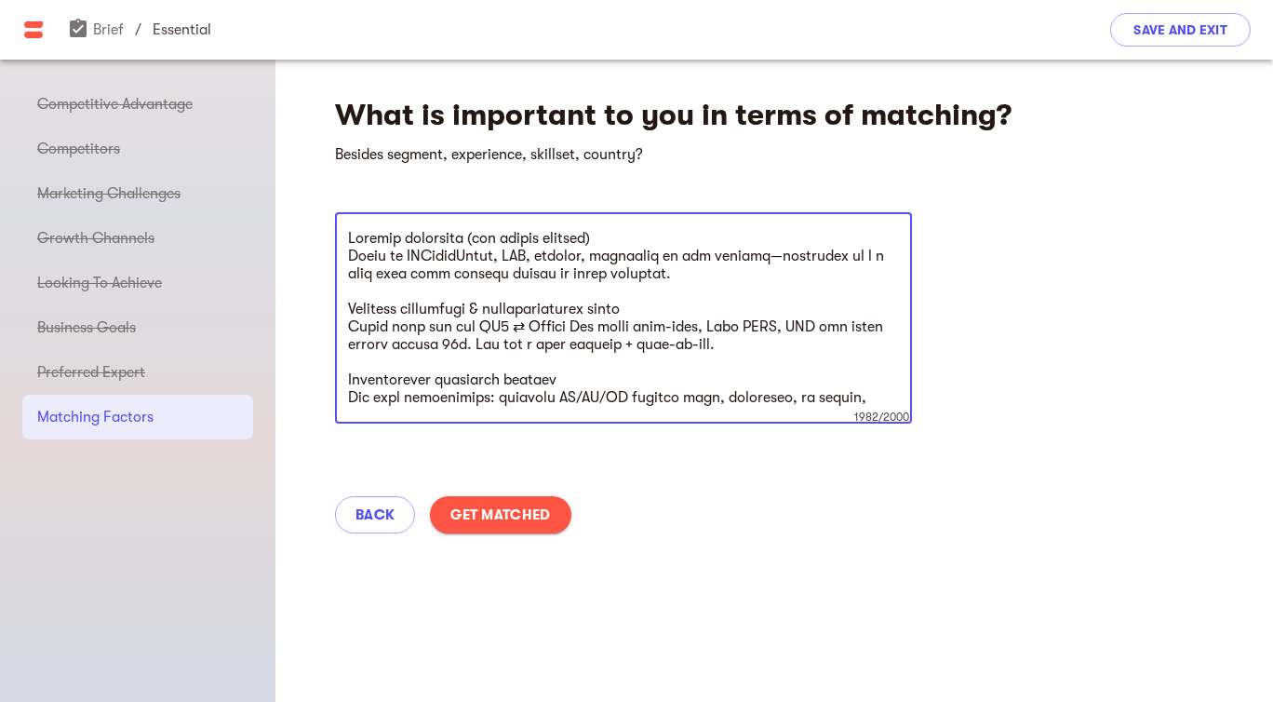
click at [453, 326] on textarea at bounding box center [623, 318] width 551 height 177
drag, startPoint x: 422, startPoint y: 326, endPoint x: 327, endPoint y: 334, distance: 96.2
click at [327, 334] on div "What is important to you in terms of matching? Besides segment, experience, ski…" at bounding box center [774, 309] width 998 height 498
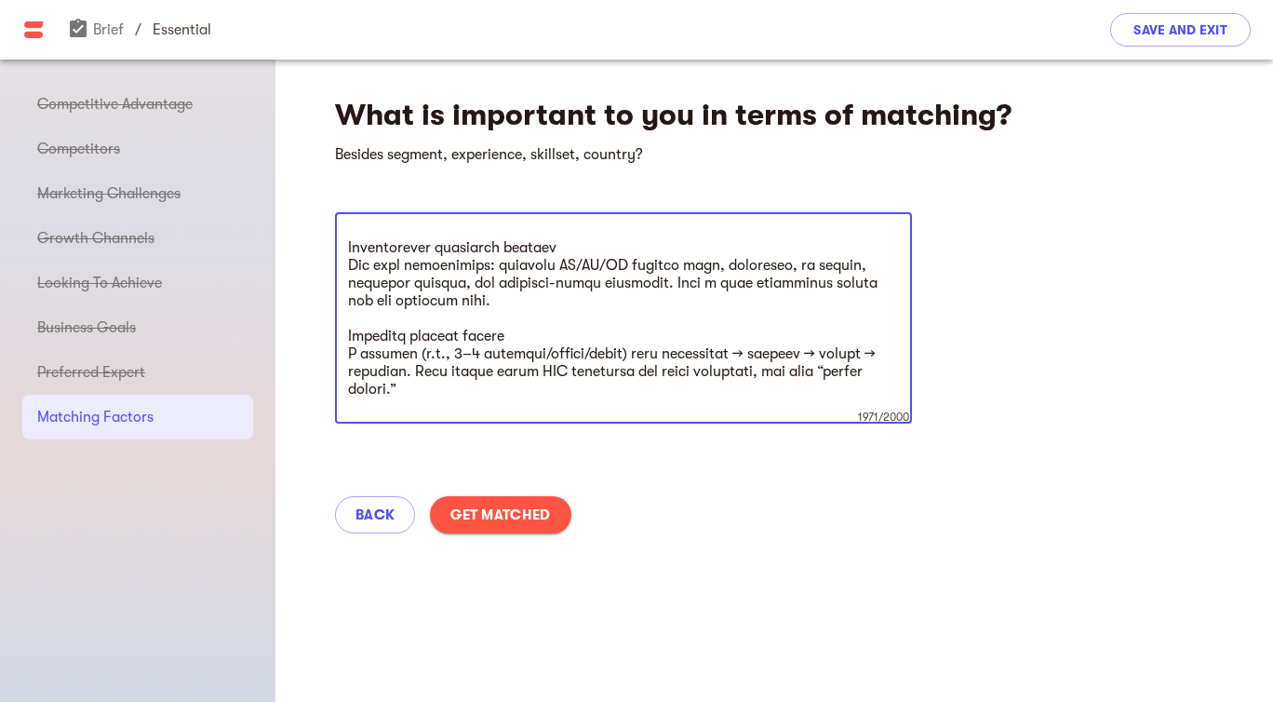
scroll to position [143, 0]
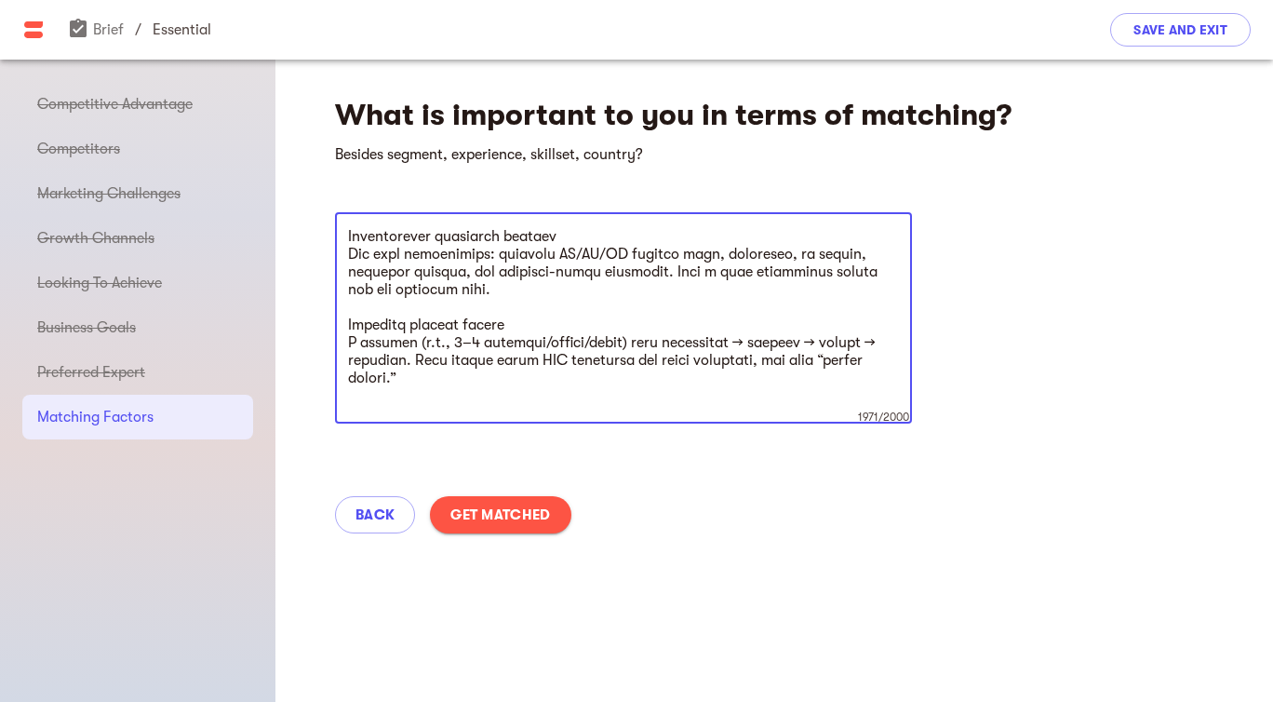
drag, startPoint x: 356, startPoint y: 355, endPoint x: 307, endPoint y: 313, distance: 65.3
click at [307, 313] on div "What is important to you in terms of matching? Besides segment, experience, ski…" at bounding box center [774, 309] width 998 height 498
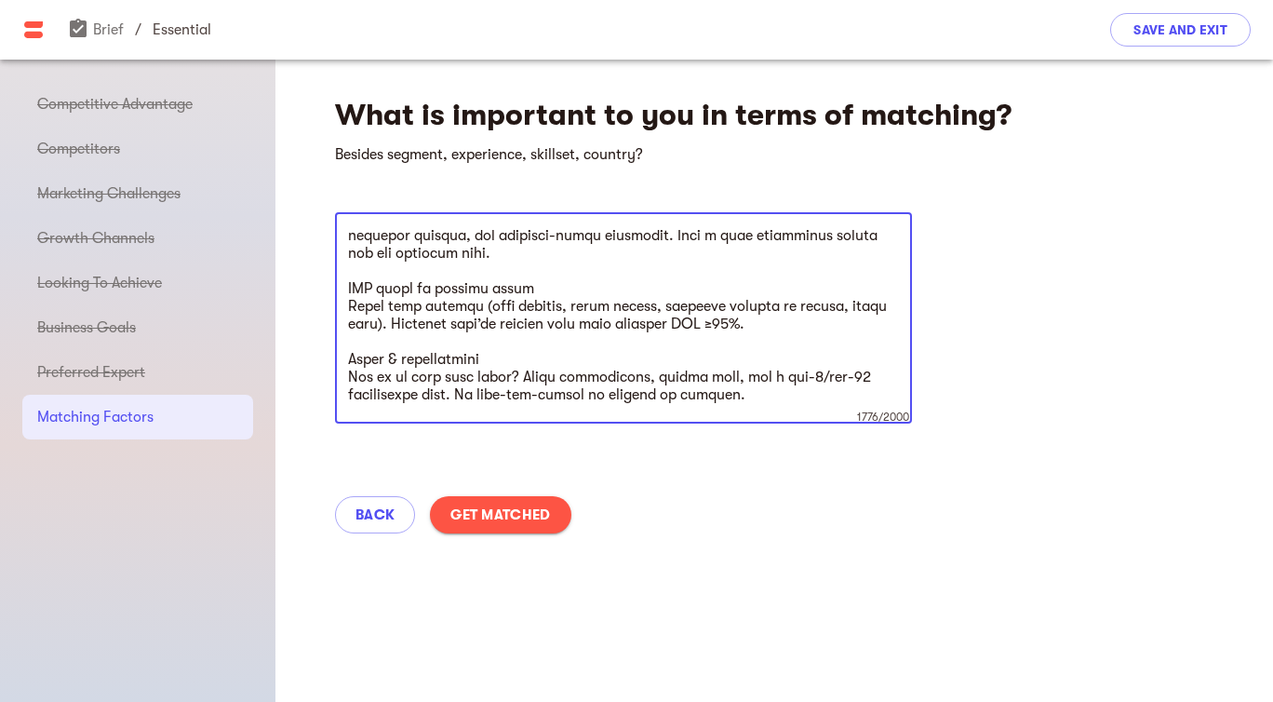
scroll to position [216, 0]
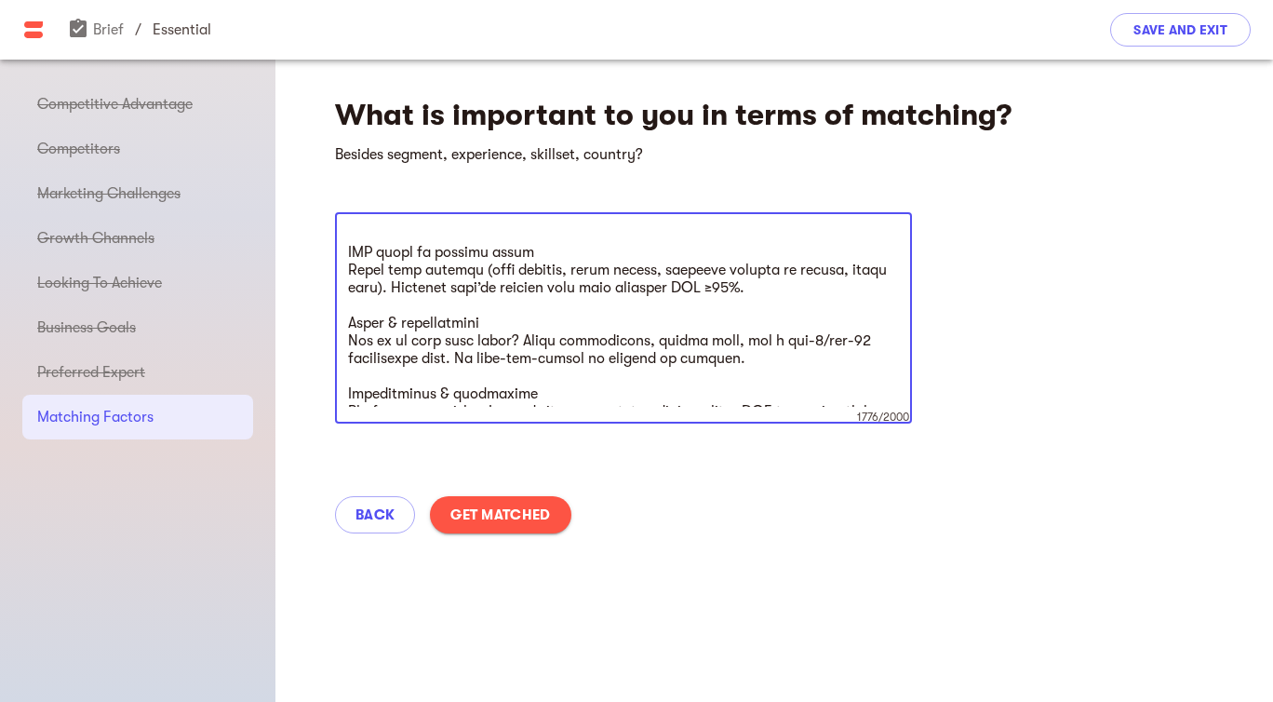
drag, startPoint x: 673, startPoint y: 363, endPoint x: 285, endPoint y: 330, distance: 389.4
click at [285, 330] on div "What is important to you in terms of matching? Besides segment, experience, ski…" at bounding box center [774, 309] width 998 height 498
drag, startPoint x: 746, startPoint y: 362, endPoint x: 395, endPoint y: 349, distance: 352.0
click at [395, 349] on textarea at bounding box center [623, 318] width 551 height 177
click at [438, 337] on textarea at bounding box center [623, 318] width 551 height 177
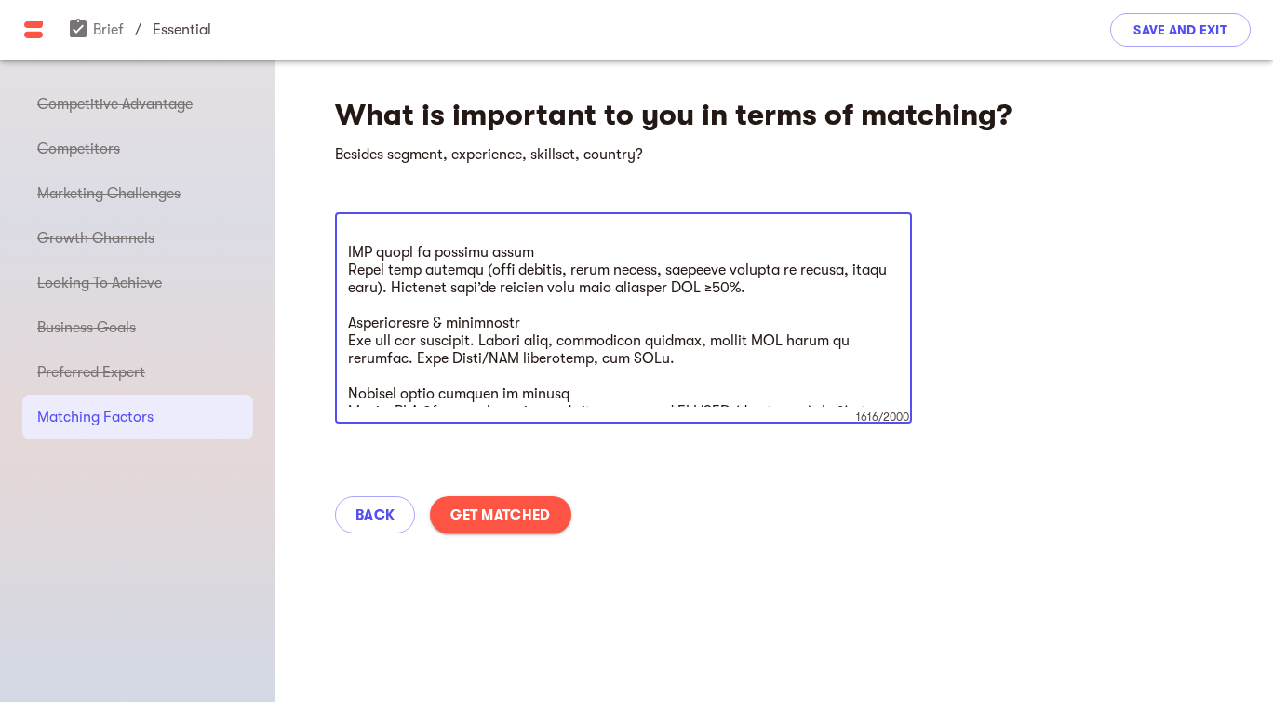
scroll to position [240, 0]
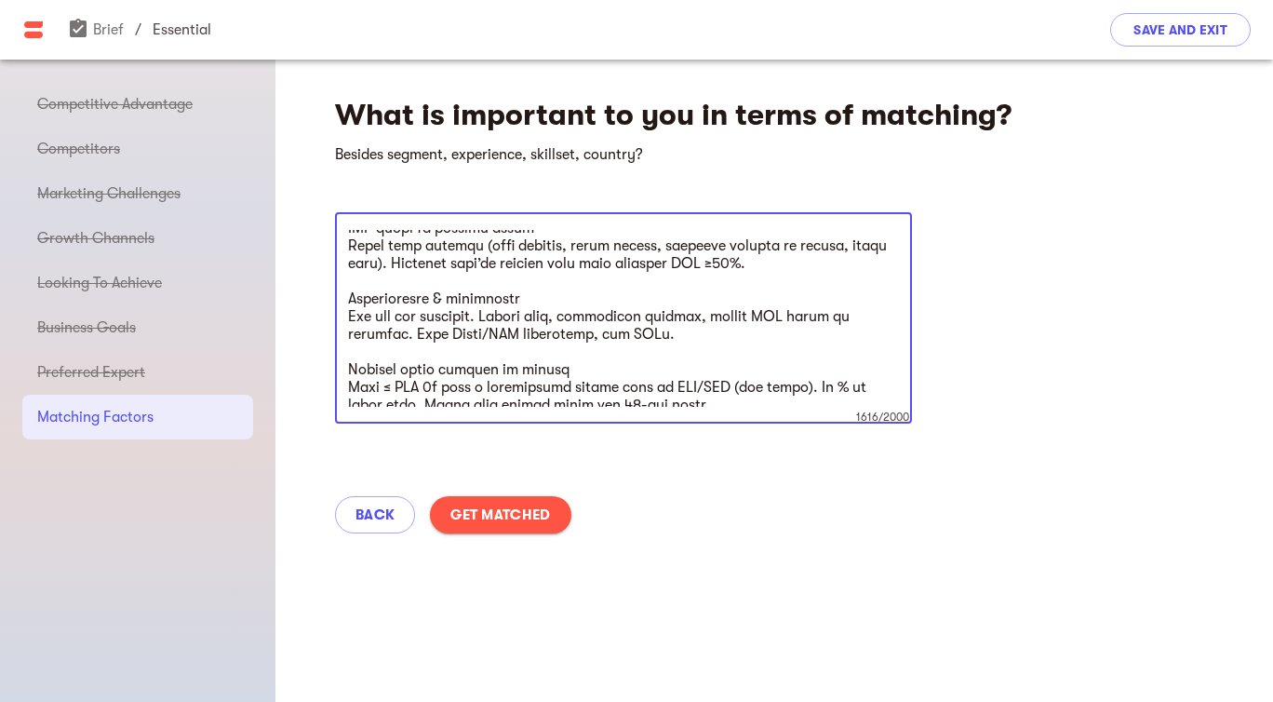
drag, startPoint x: 693, startPoint y: 336, endPoint x: 345, endPoint y: 305, distance: 349.4
click at [345, 305] on div "x 1616/2000 ​" at bounding box center [623, 317] width 577 height 211
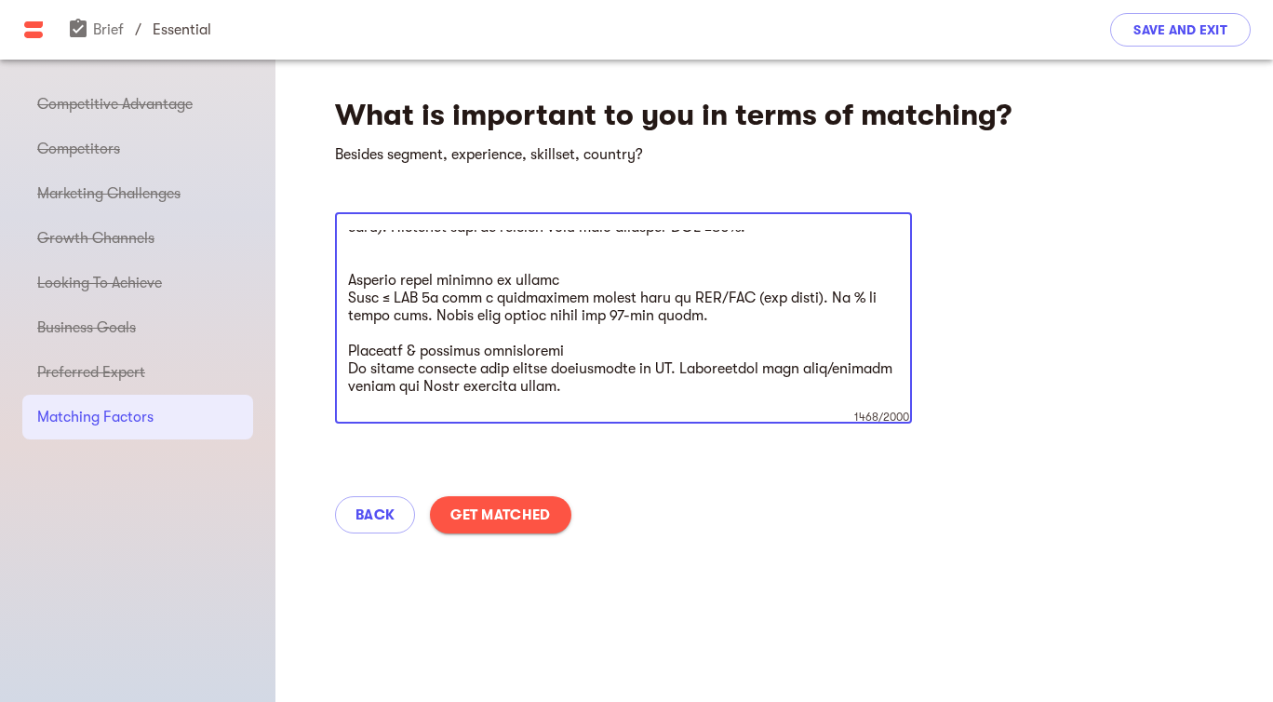
scroll to position [301, 0]
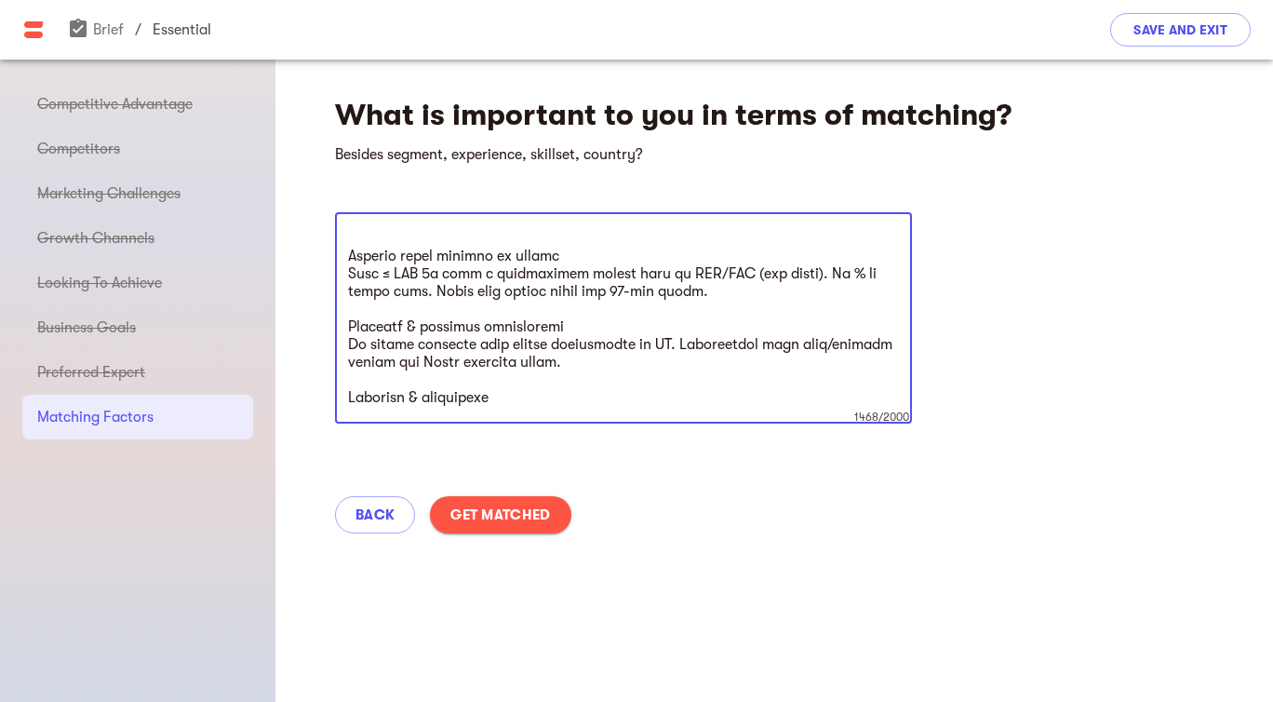
click at [609, 364] on textarea at bounding box center [623, 318] width 551 height 177
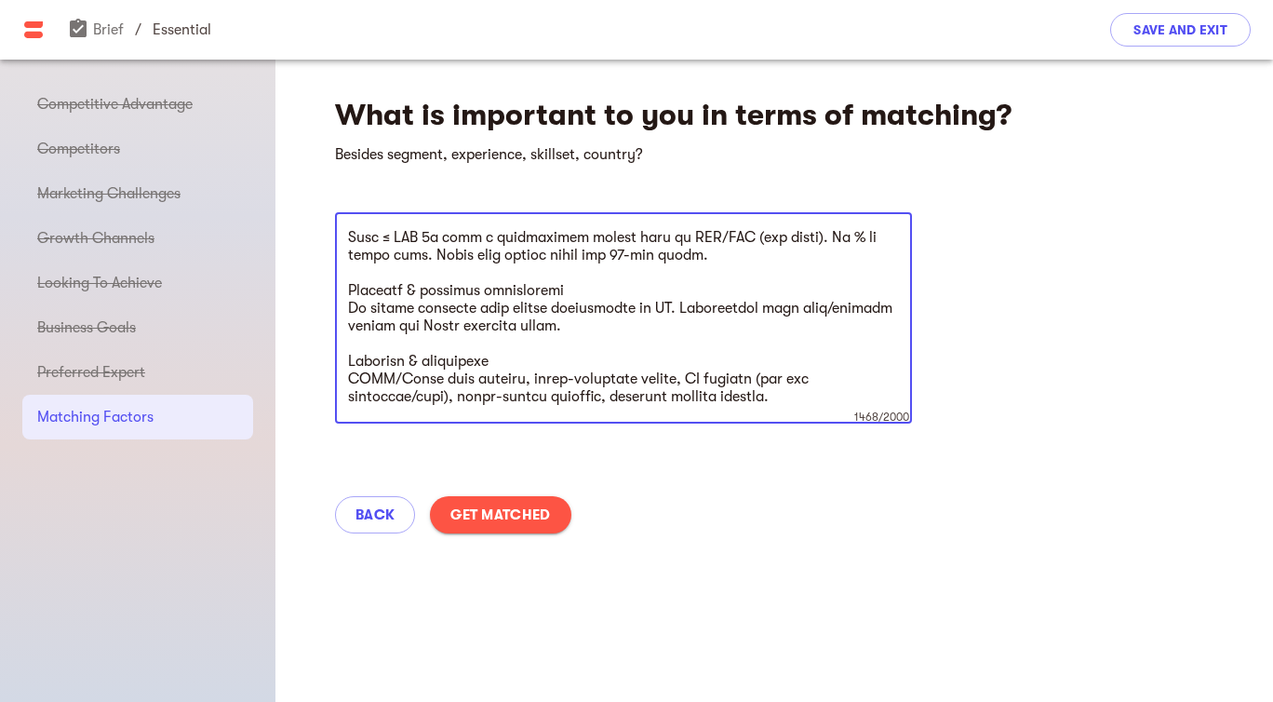
scroll to position [361, 0]
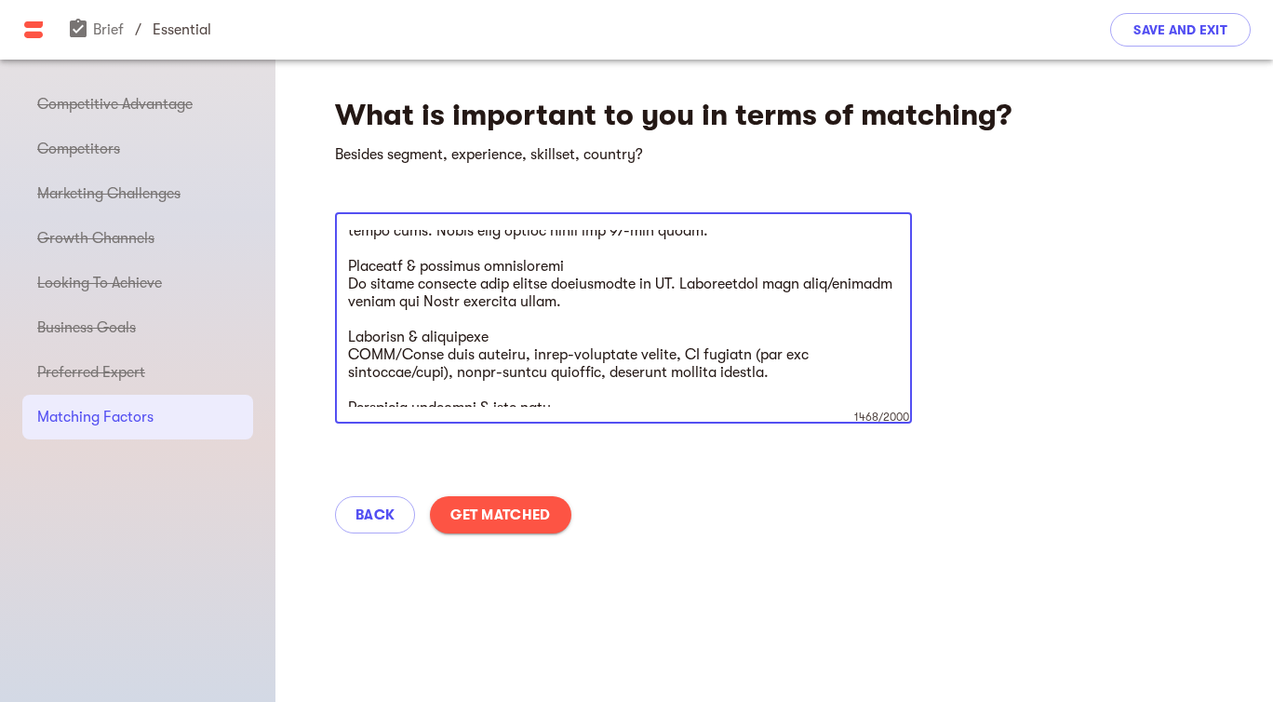
drag, startPoint x: 810, startPoint y: 375, endPoint x: 266, endPoint y: 343, distance: 544.4
click at [266, 343] on div "assignment_turned_in Brief / essential Competitive Advantage Competitors Market…" at bounding box center [636, 381] width 1273 height 642
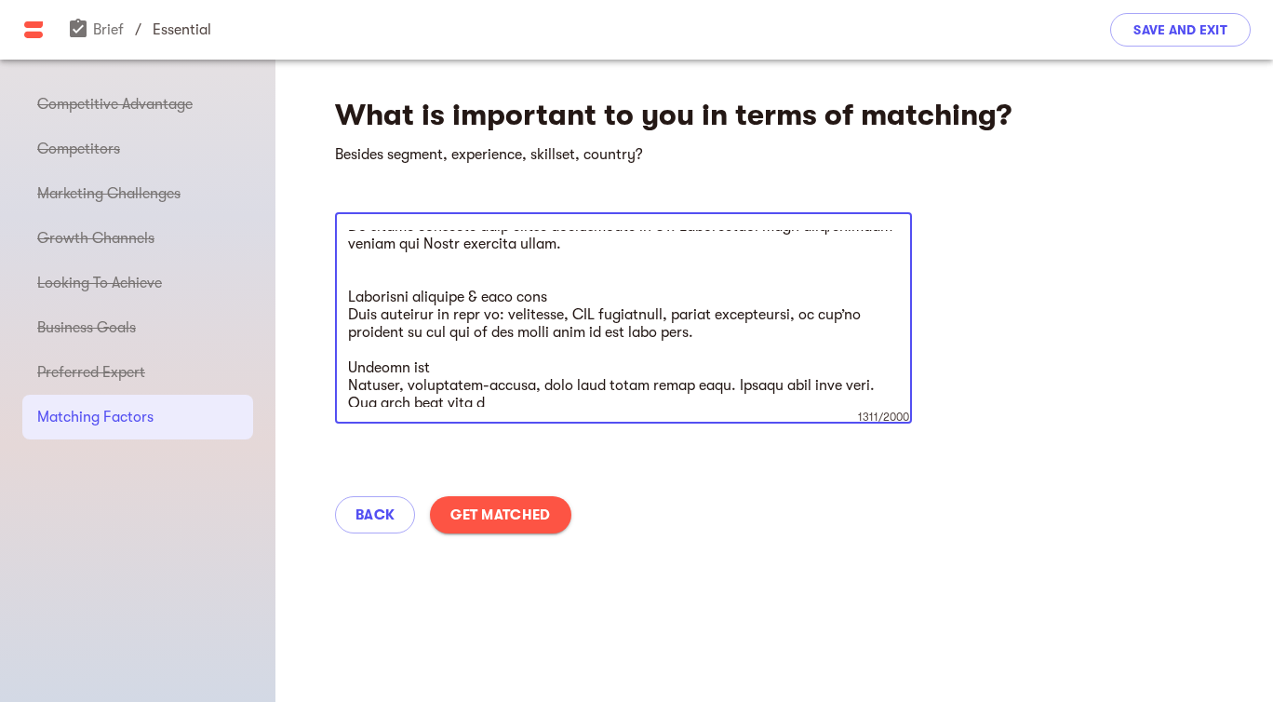
drag, startPoint x: 757, startPoint y: 337, endPoint x: 316, endPoint y: 275, distance: 444.4
click at [316, 275] on div "What is important to you in terms of matching? Besides segment, experience, ski…" at bounding box center [774, 309] width 998 height 498
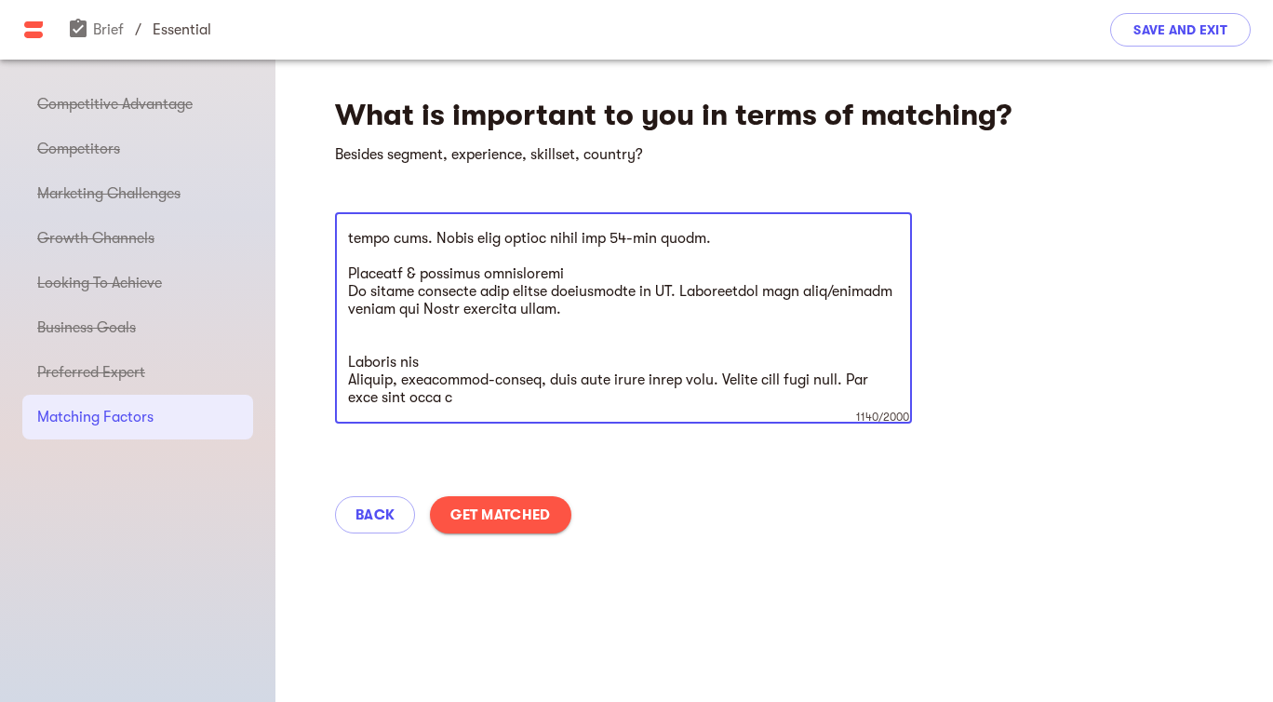
scroll to position [0, 0]
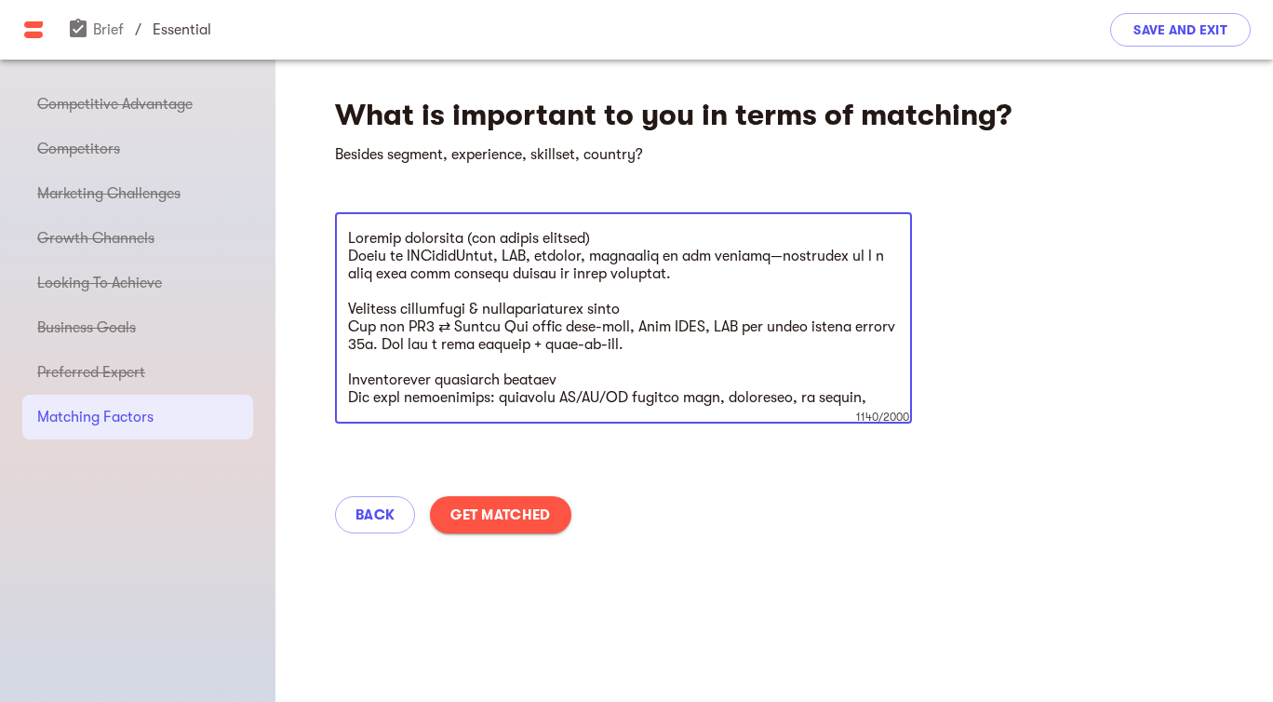
click at [351, 235] on textarea at bounding box center [623, 318] width 551 height 177
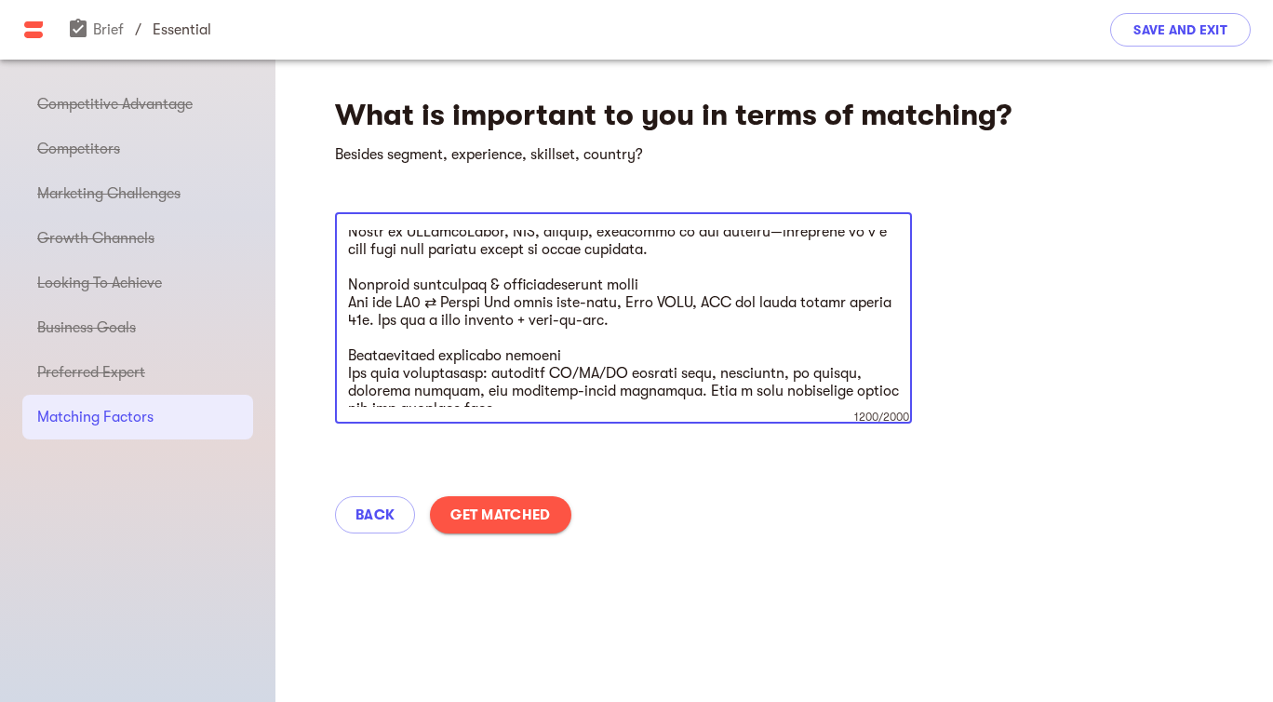
scroll to position [72, 0]
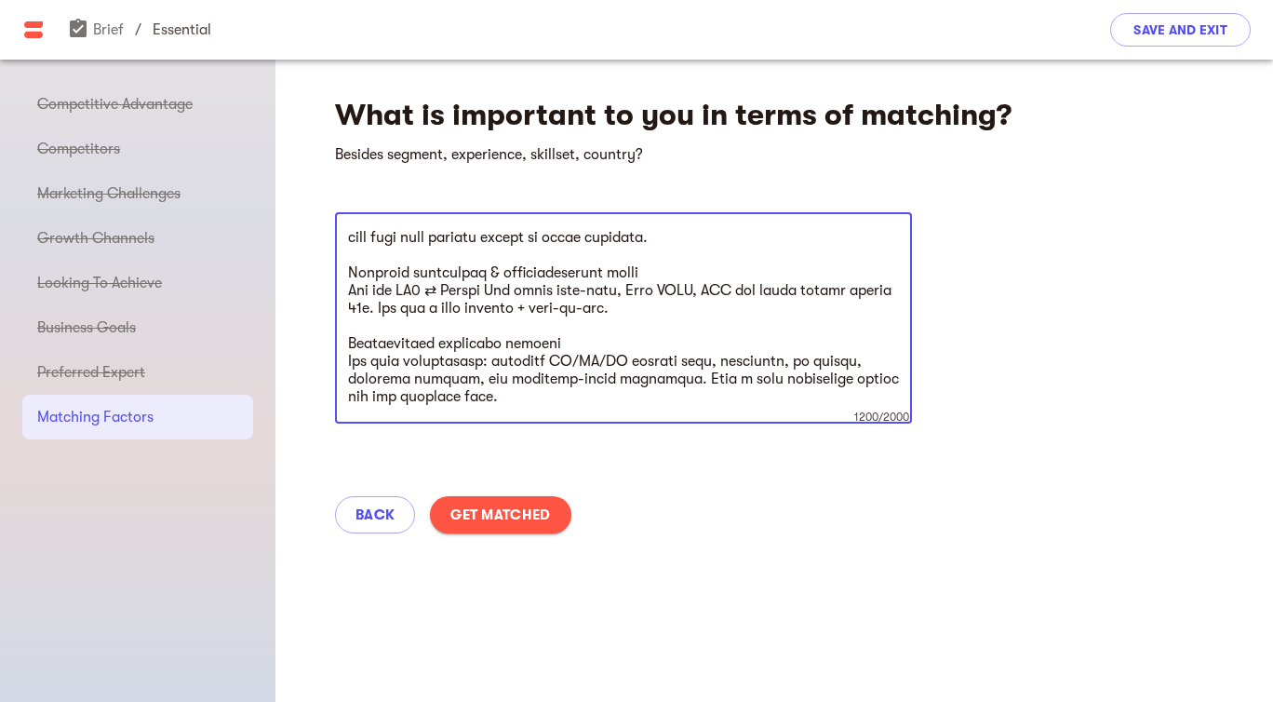
drag, startPoint x: 677, startPoint y: 308, endPoint x: 430, endPoint y: 308, distance: 247.5
click at [430, 308] on textarea at bounding box center [623, 318] width 551 height 177
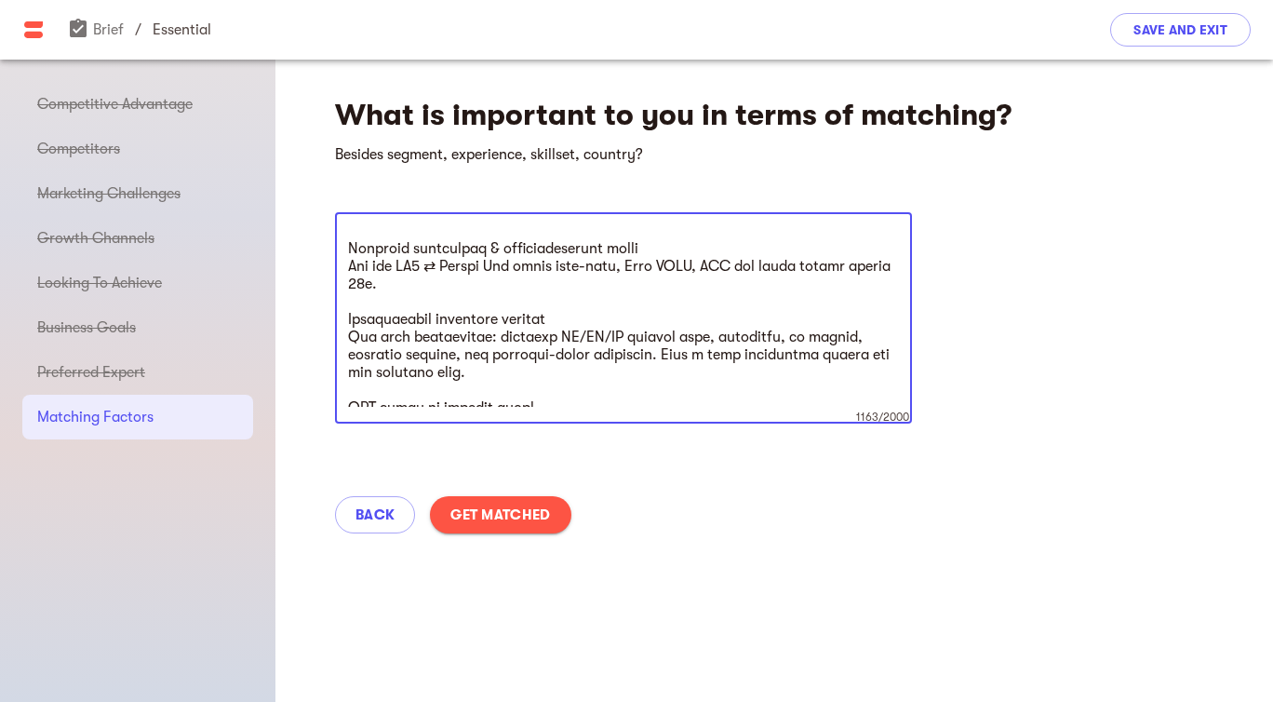
scroll to position [0, 0]
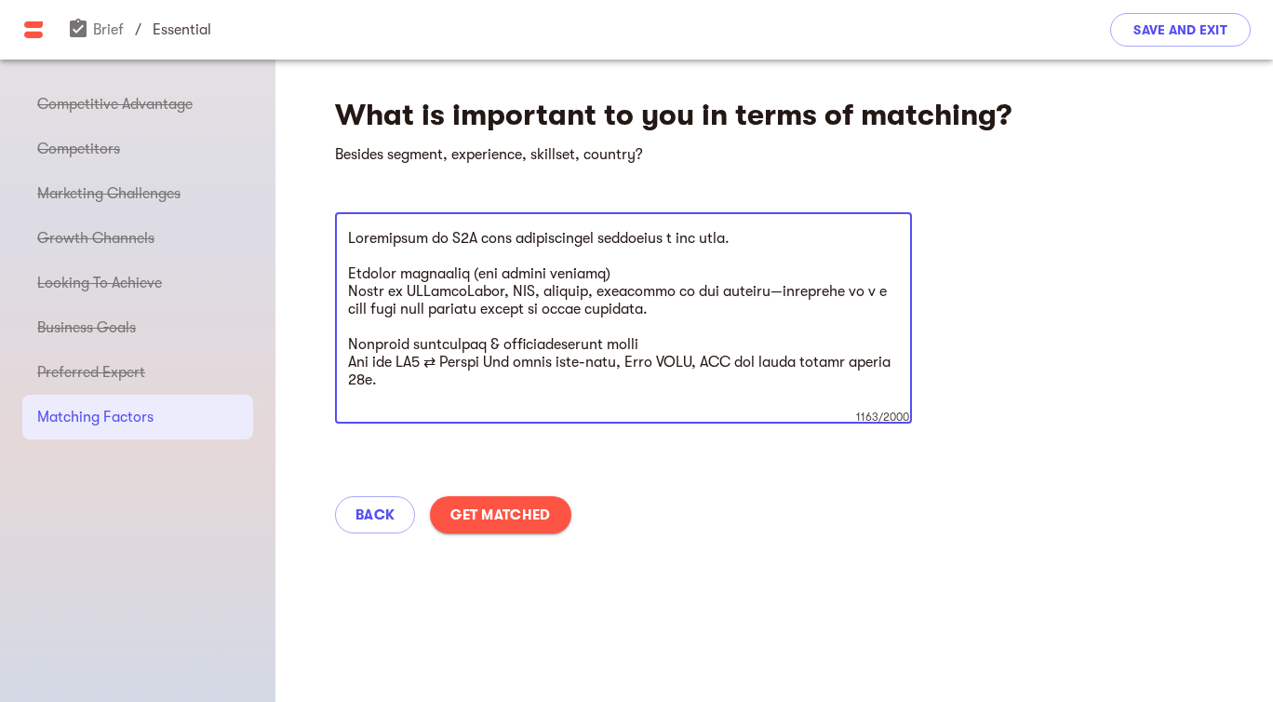
click at [757, 234] on textarea at bounding box center [623, 318] width 551 height 177
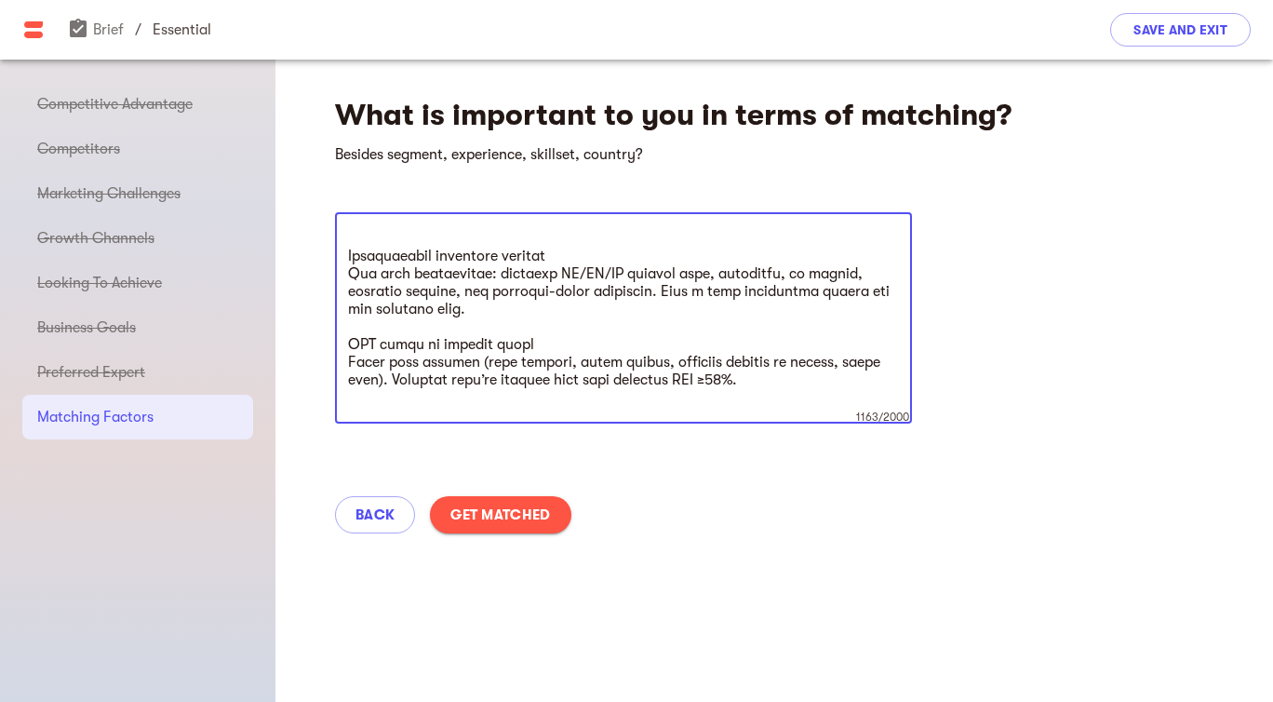
scroll to position [171, 0]
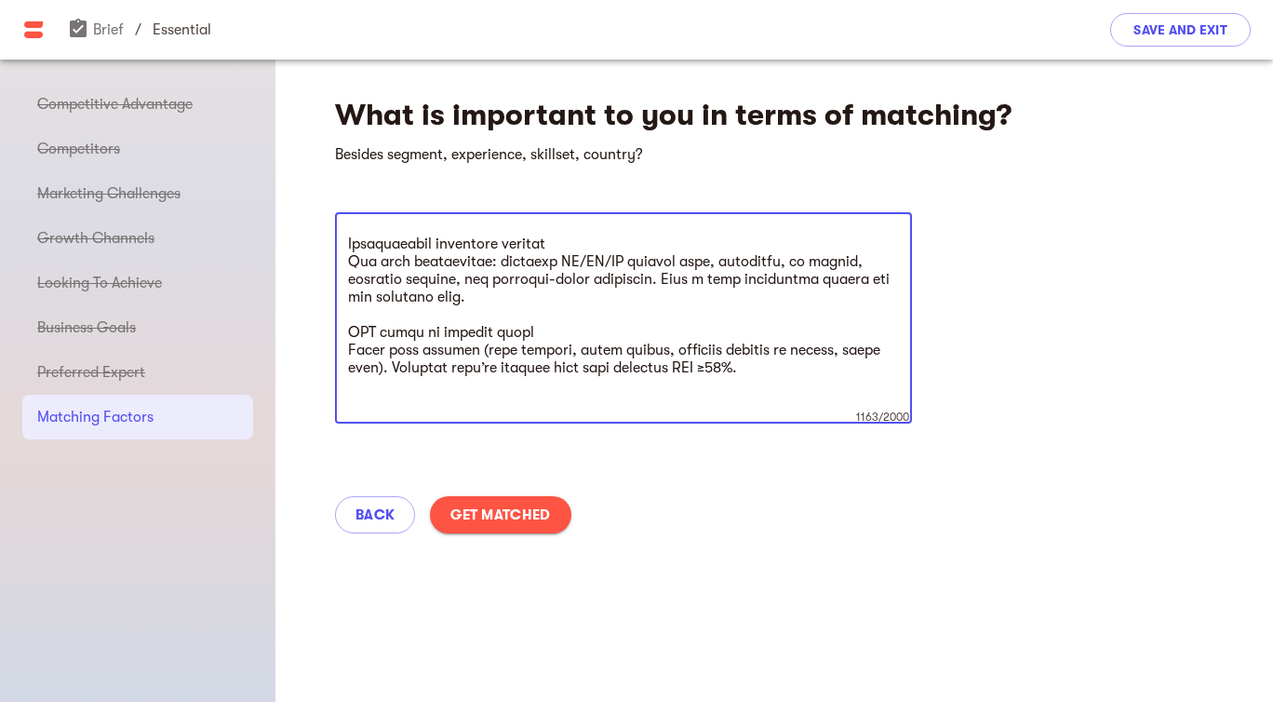
drag, startPoint x: 838, startPoint y: 351, endPoint x: 663, endPoint y: 342, distance: 175.2
click at [663, 342] on textarea at bounding box center [623, 318] width 551 height 177
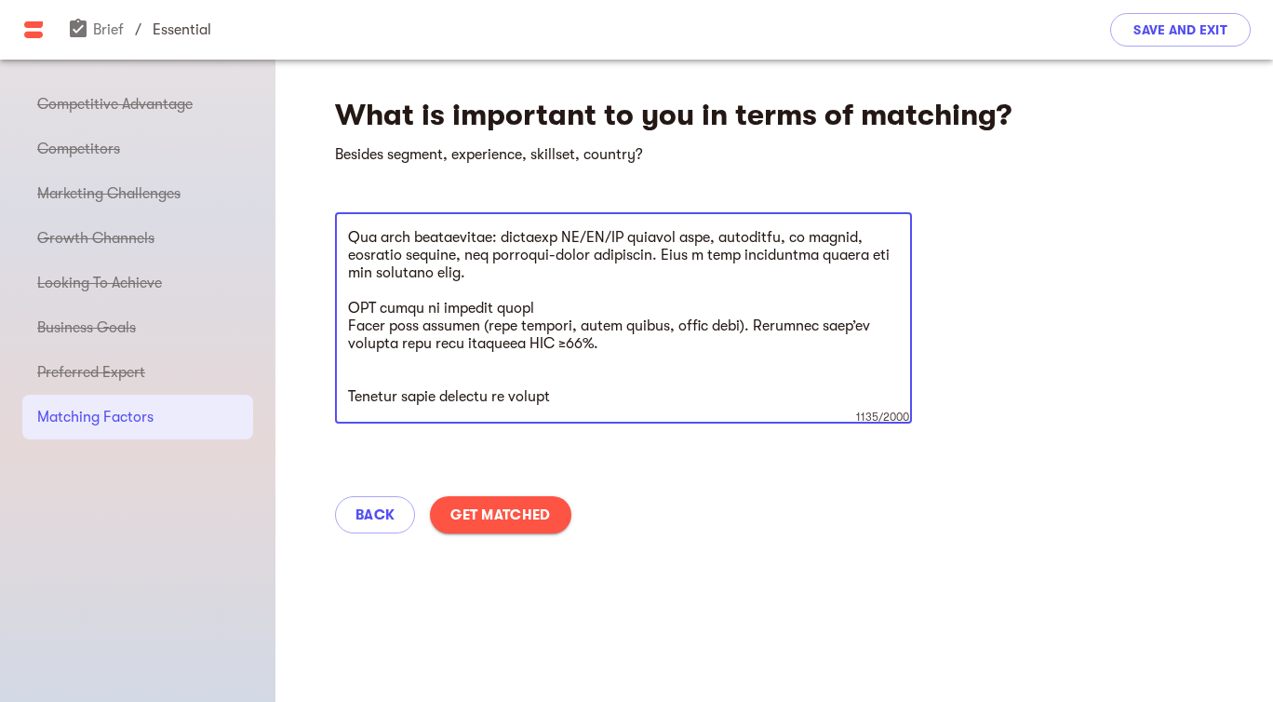
drag, startPoint x: 614, startPoint y: 344, endPoint x: 330, endPoint y: 307, distance: 286.3
click at [330, 307] on div "What is important to you in terms of matching? Besides segment, experience, ski…" at bounding box center [774, 309] width 998 height 498
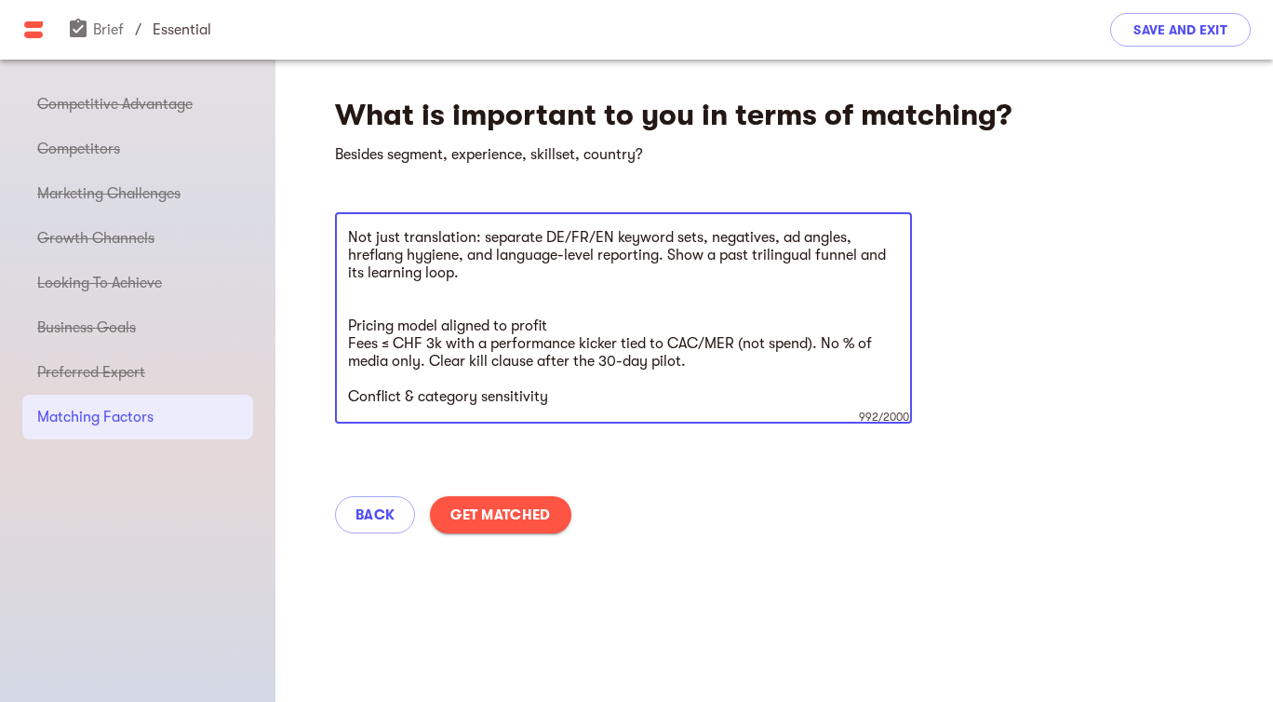
drag, startPoint x: 477, startPoint y: 362, endPoint x: 729, endPoint y: 363, distance: 251.3
click at [706, 365] on textarea "Experience in D2C food subscription ecommerce a big plus. Outcome alignment (no…" at bounding box center [623, 318] width 551 height 177
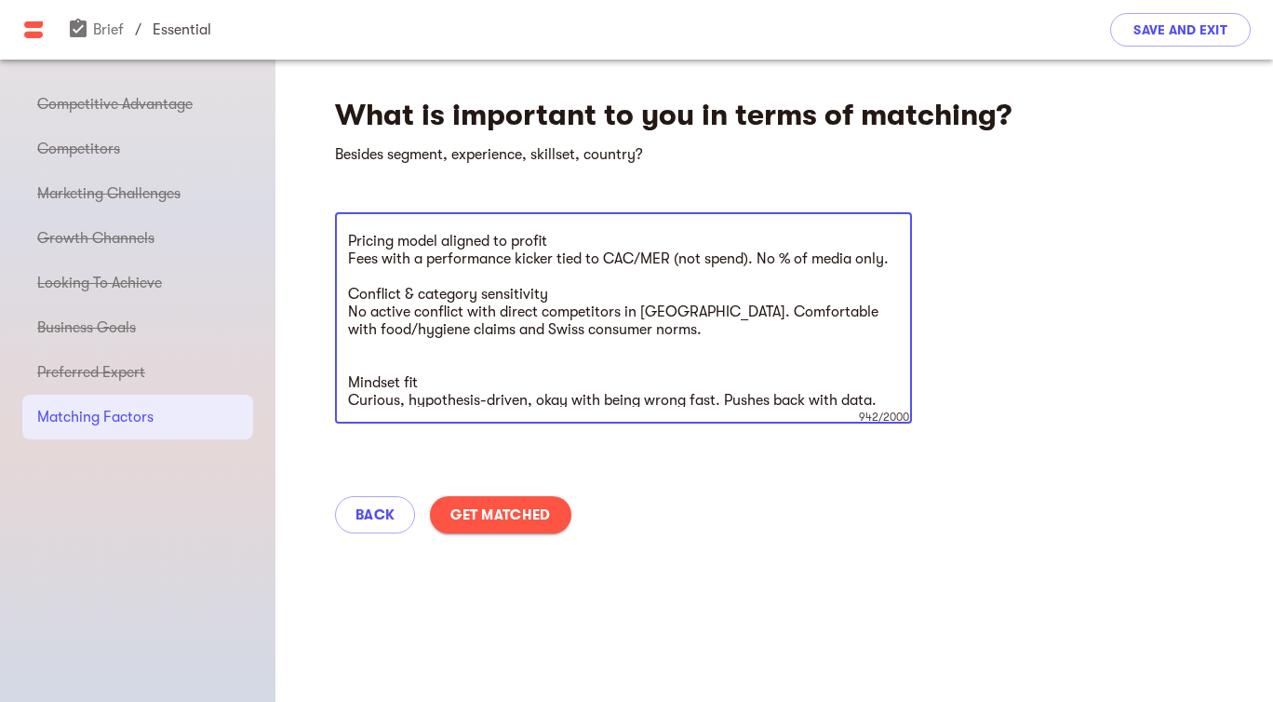
scroll to position [301, 0]
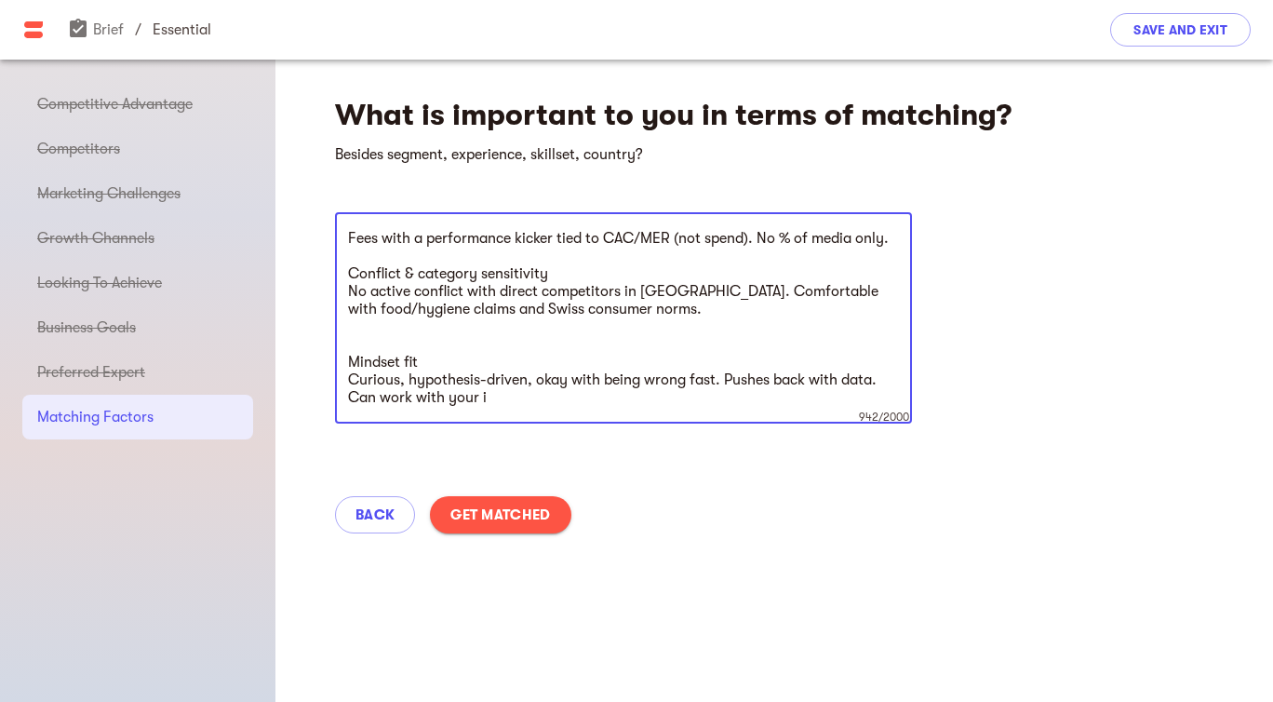
click at [378, 328] on textarea "Experience in D2C food subscription ecommerce a big plus. Outcome alignment (no…" at bounding box center [623, 318] width 551 height 177
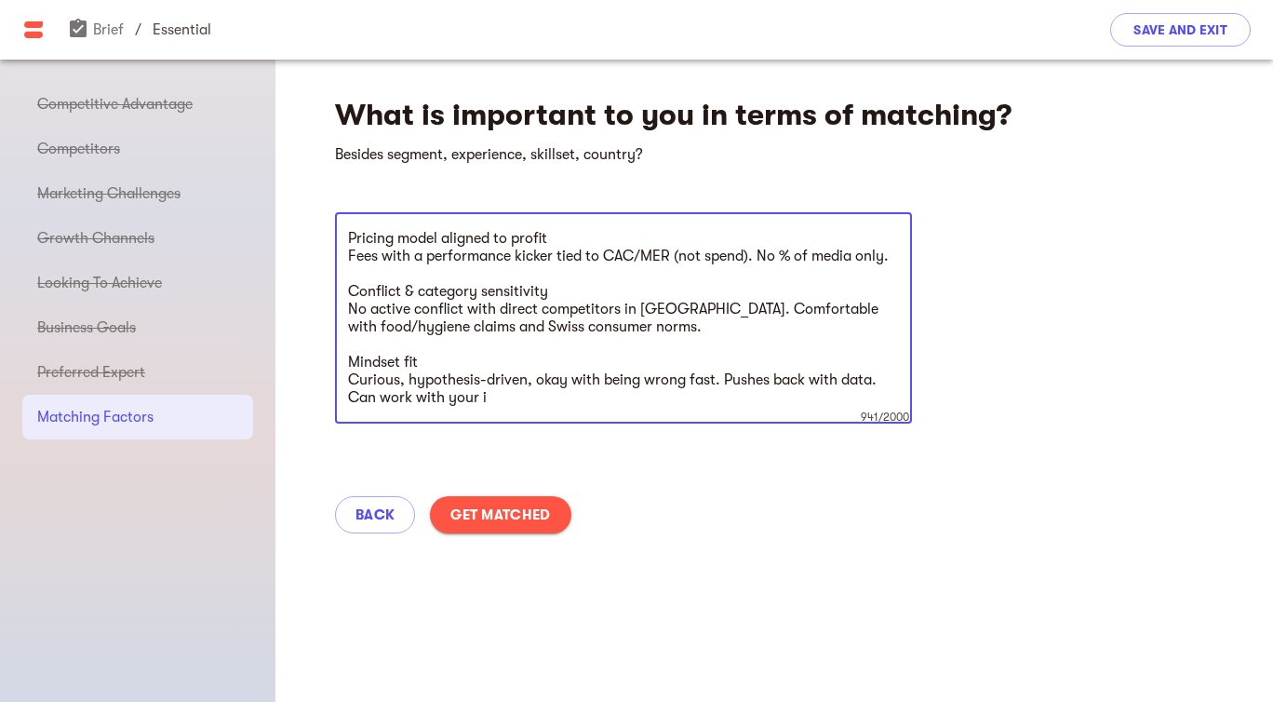
scroll to position [22, 0]
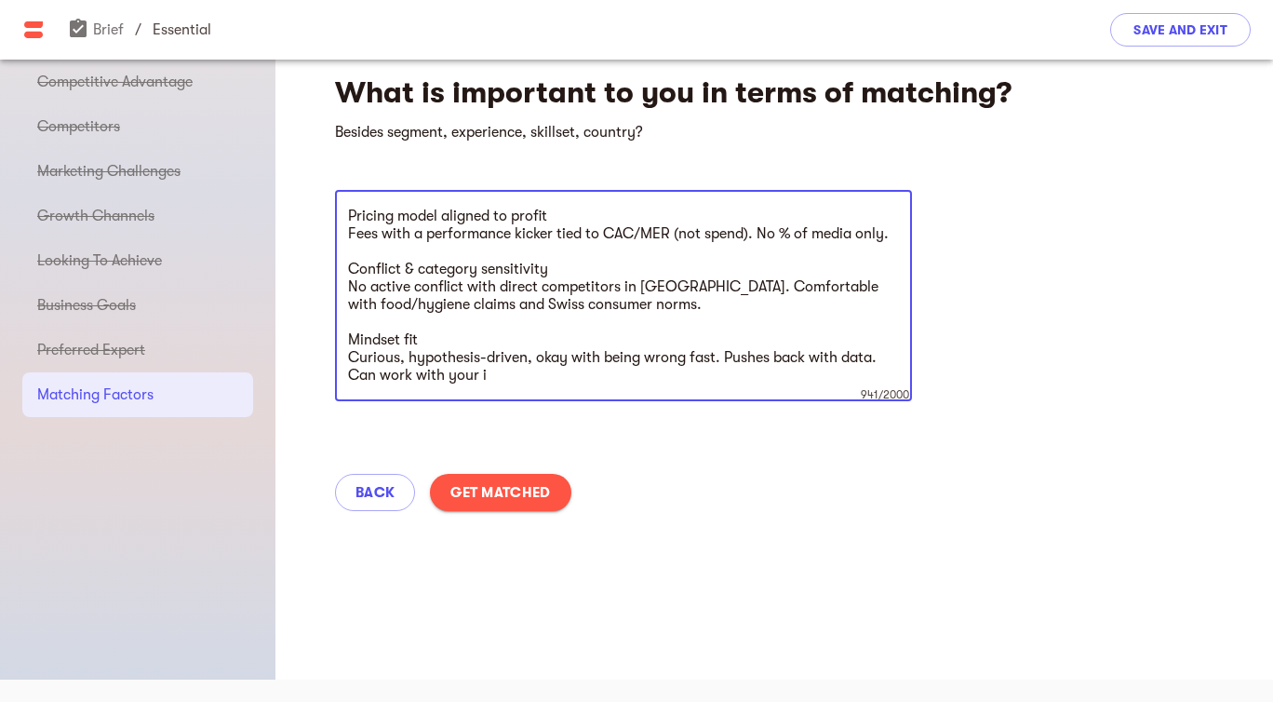
drag, startPoint x: 513, startPoint y: 377, endPoint x: 571, endPoint y: 434, distance: 81.6
click at [341, 369] on div "Experience in D2C food subscription ecommerce a big plus. Outcome alignment (no…" at bounding box center [623, 295] width 577 height 211
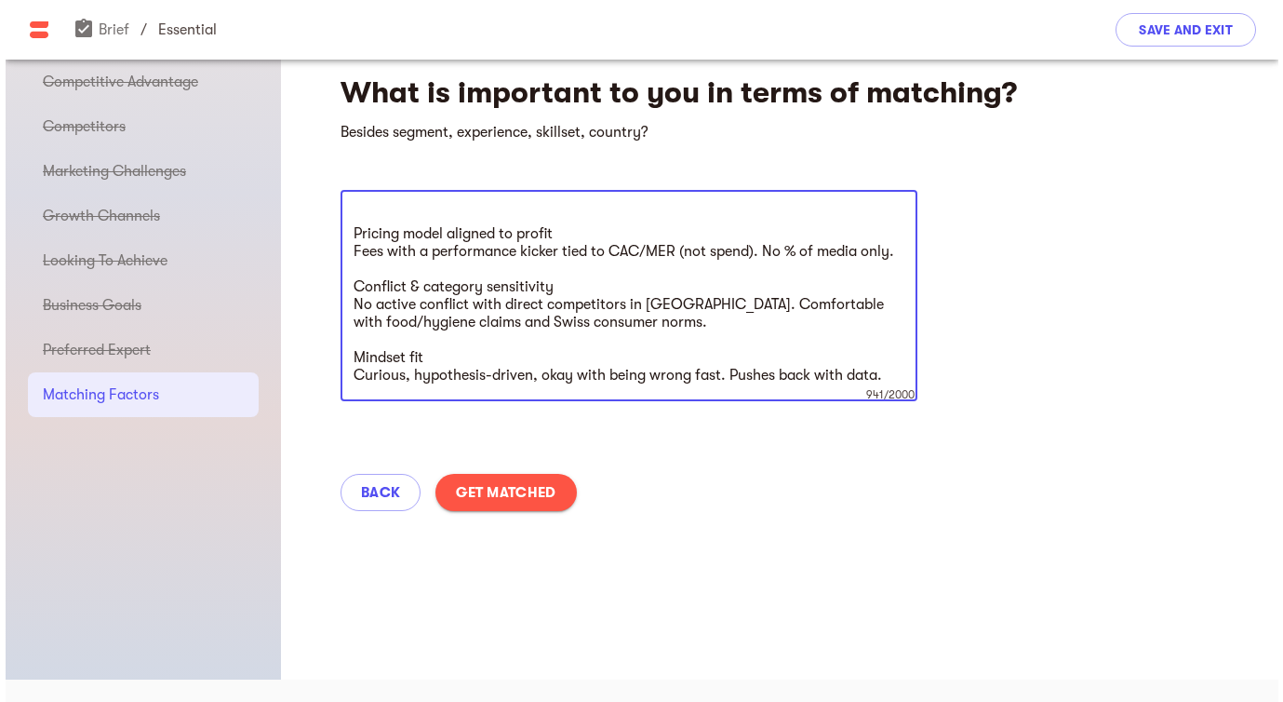
scroll to position [265, 0]
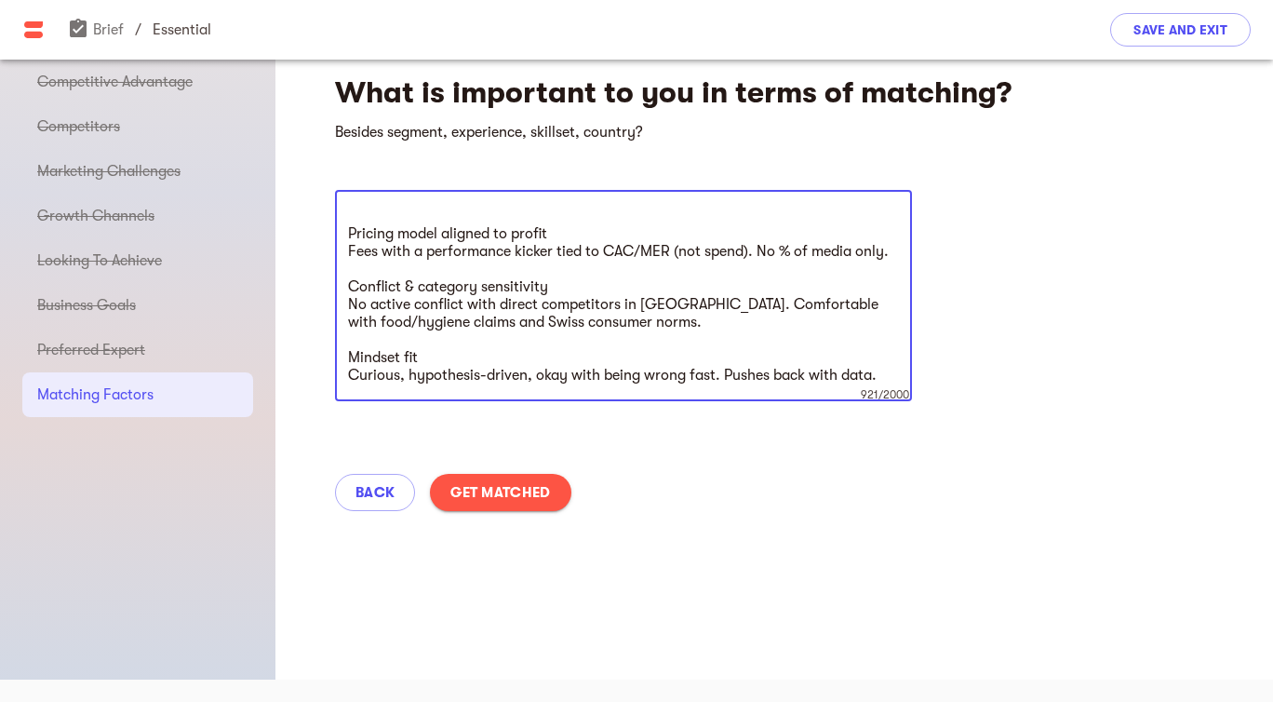
type textarea "Experience in D2C food subscription ecommerce a big plus. Outcome alignment (no…"
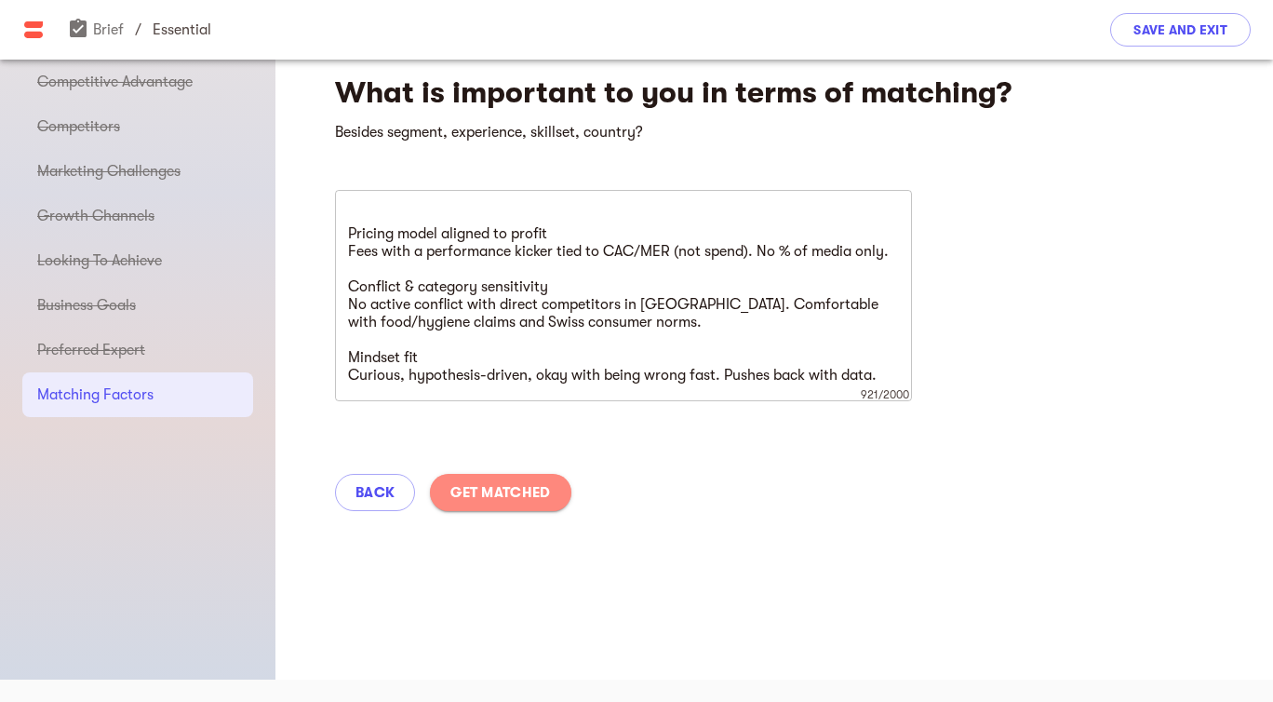
click at [502, 490] on span "Get Matched" at bounding box center [500, 492] width 100 height 22
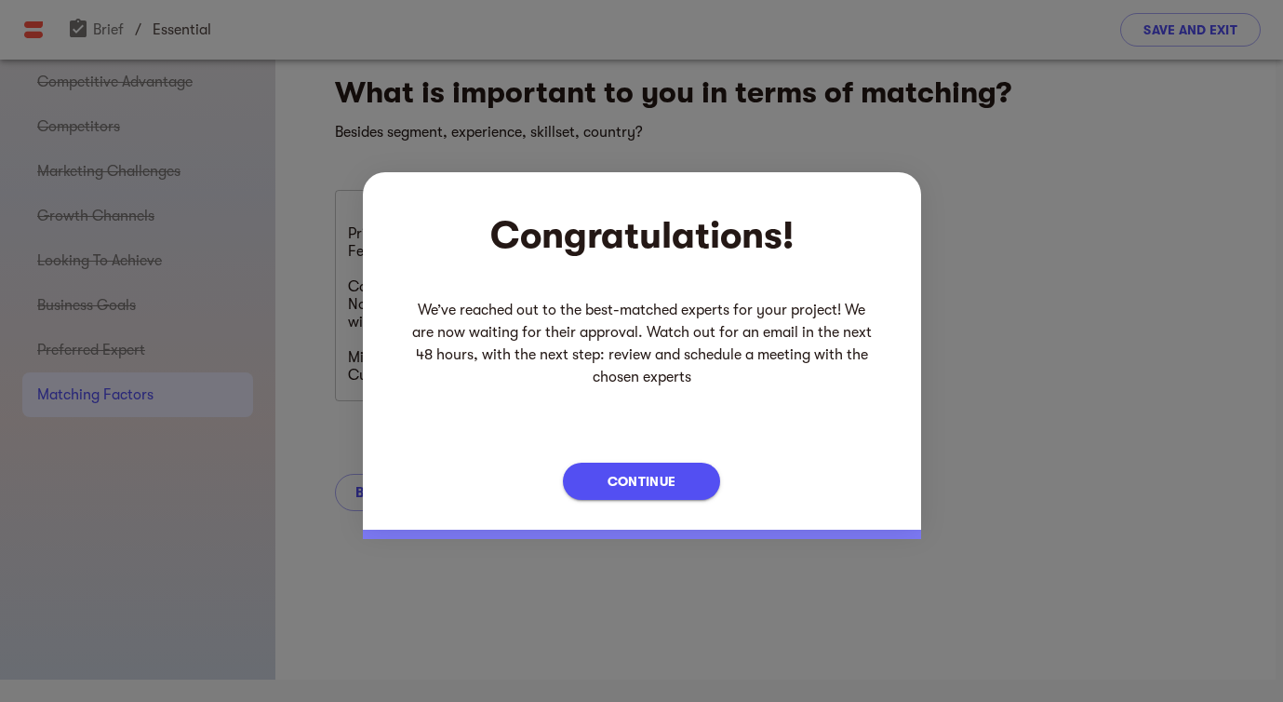
click at [644, 478] on span "Continue" at bounding box center [642, 481] width 68 height 22
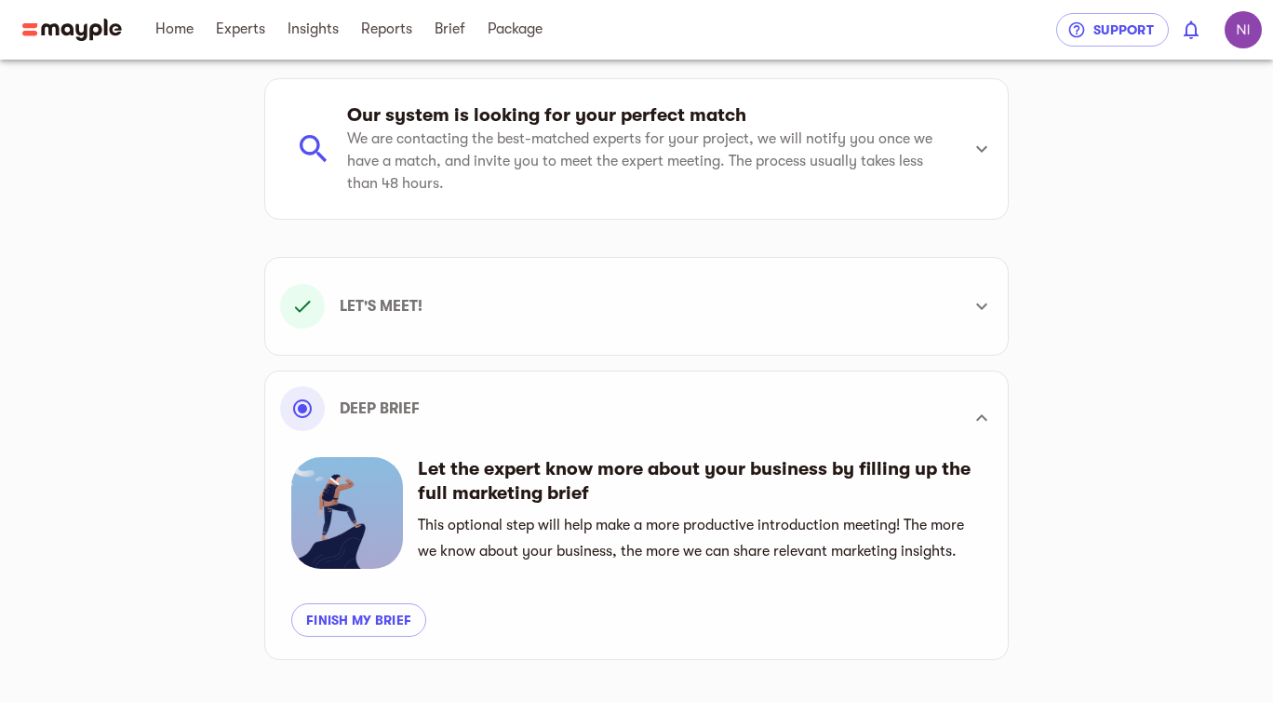
scroll to position [114, 0]
